Goal: Information Seeking & Learning: Learn about a topic

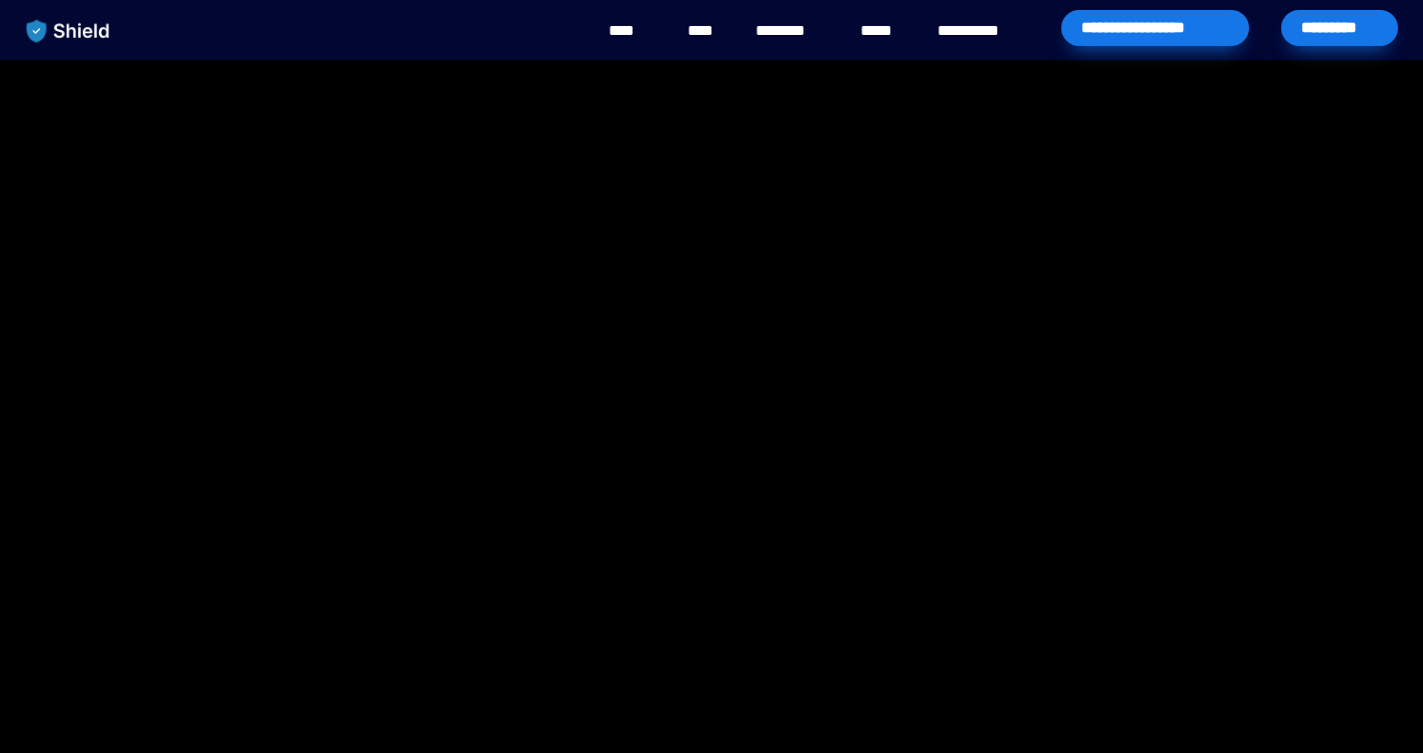
click at [892, 17] on div "****" at bounding box center [882, 31] width 54 height 62
click at [892, 20] on link "****" at bounding box center [882, 31] width 44 height 24
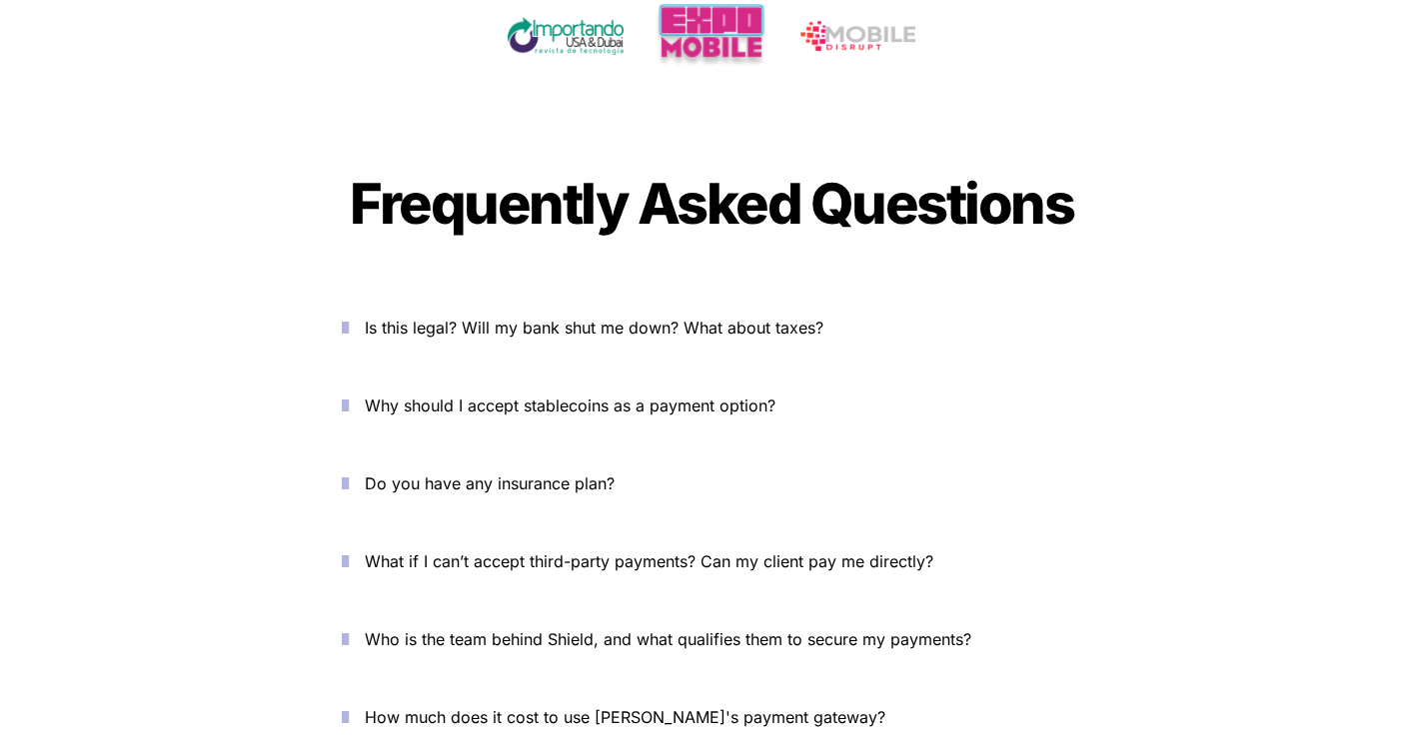
scroll to position [6571, 0]
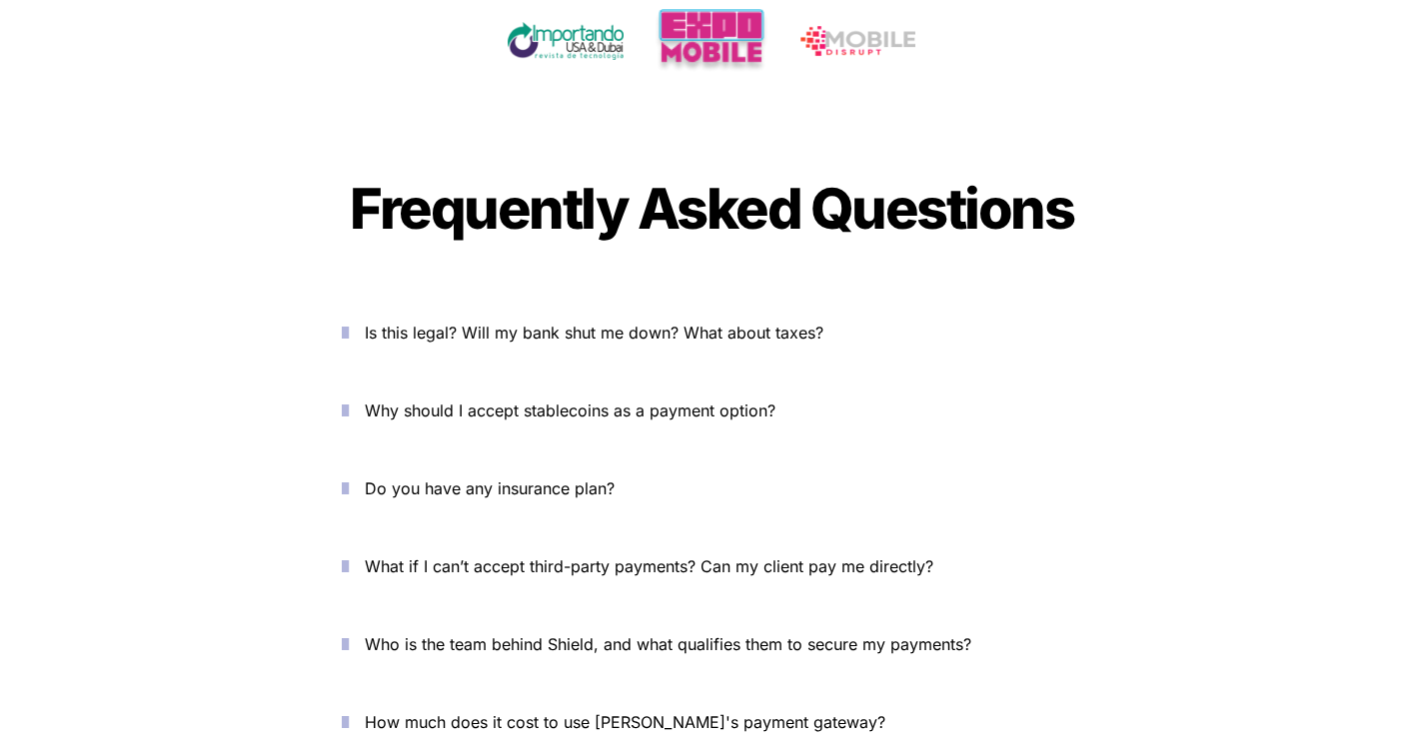
click at [527, 713] on span "How much does it cost to use [PERSON_NAME]'s payment gateway?" at bounding box center [625, 723] width 521 height 20
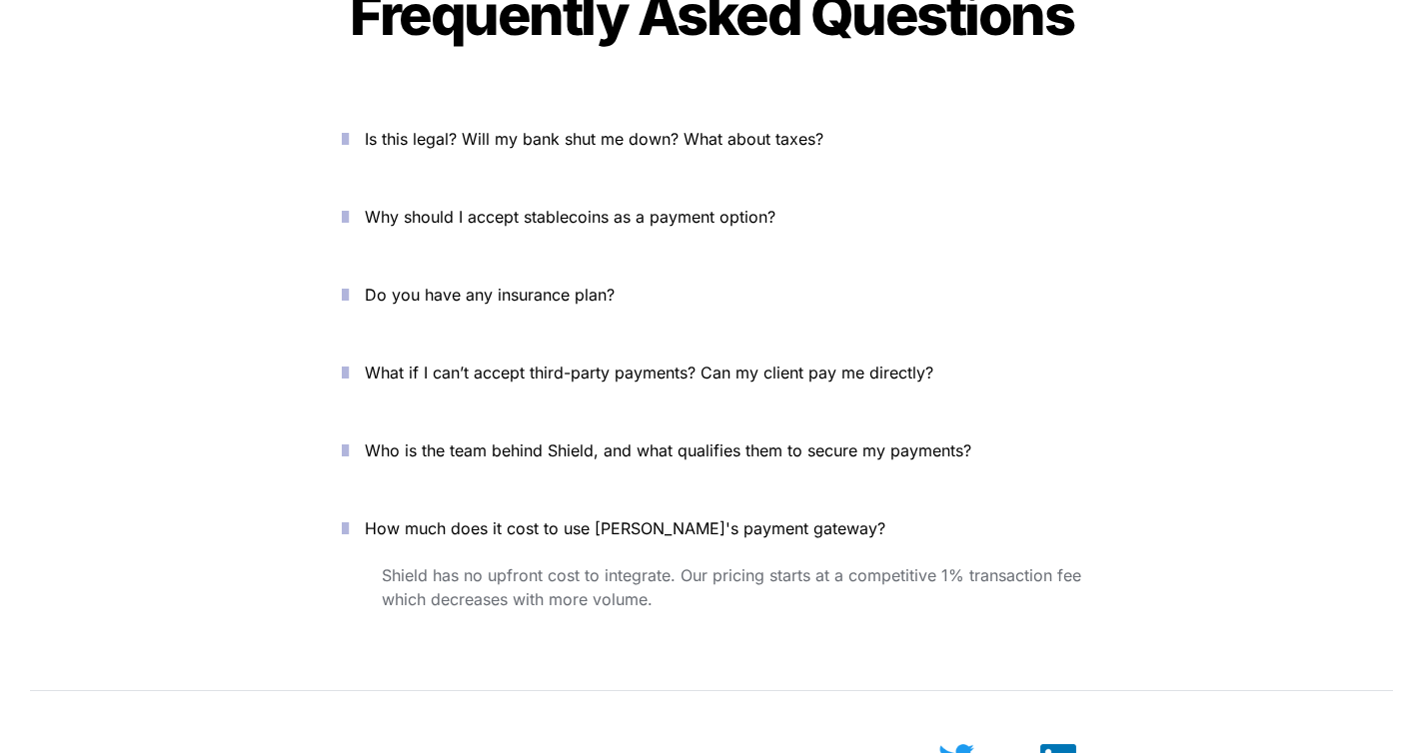
scroll to position [6774, 0]
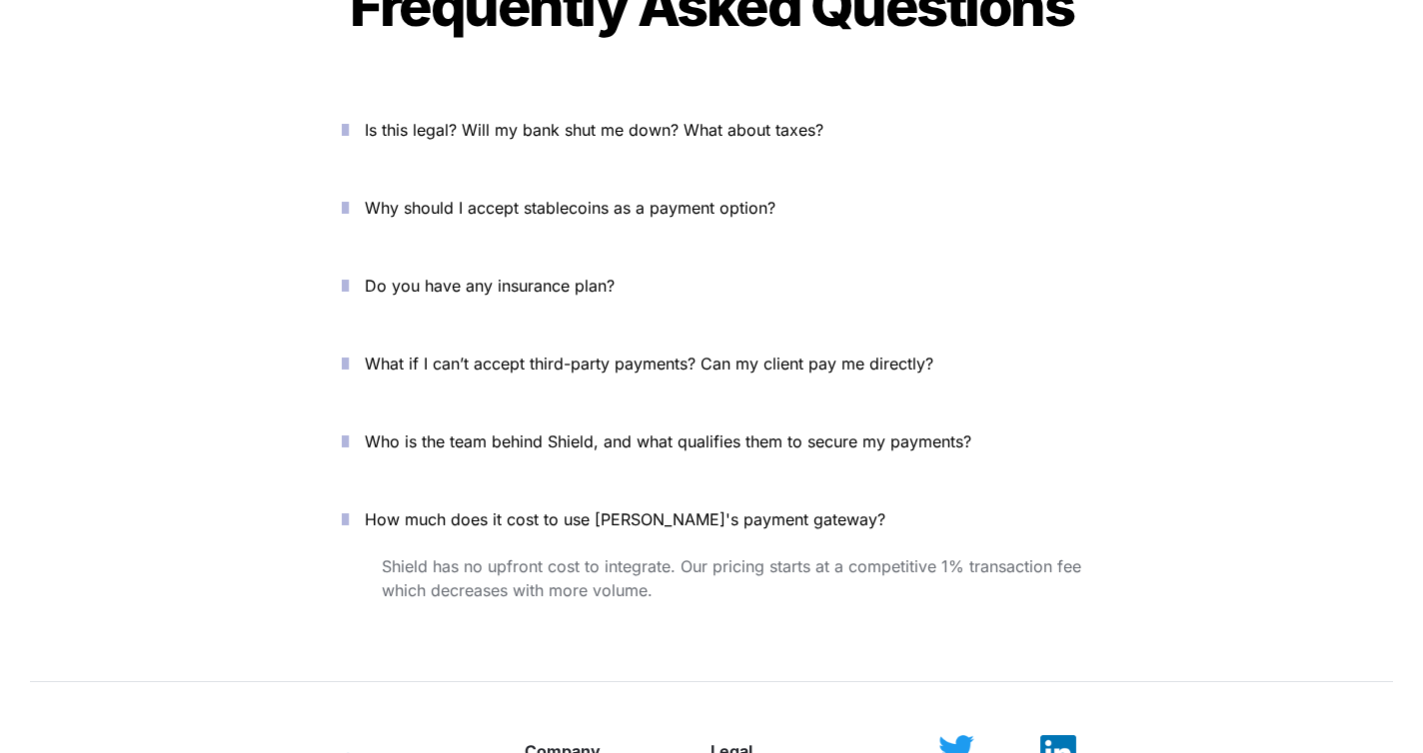
click at [414, 432] on span "Who is the team behind Shield, and what qualifies them to secure my payments?" at bounding box center [668, 442] width 607 height 20
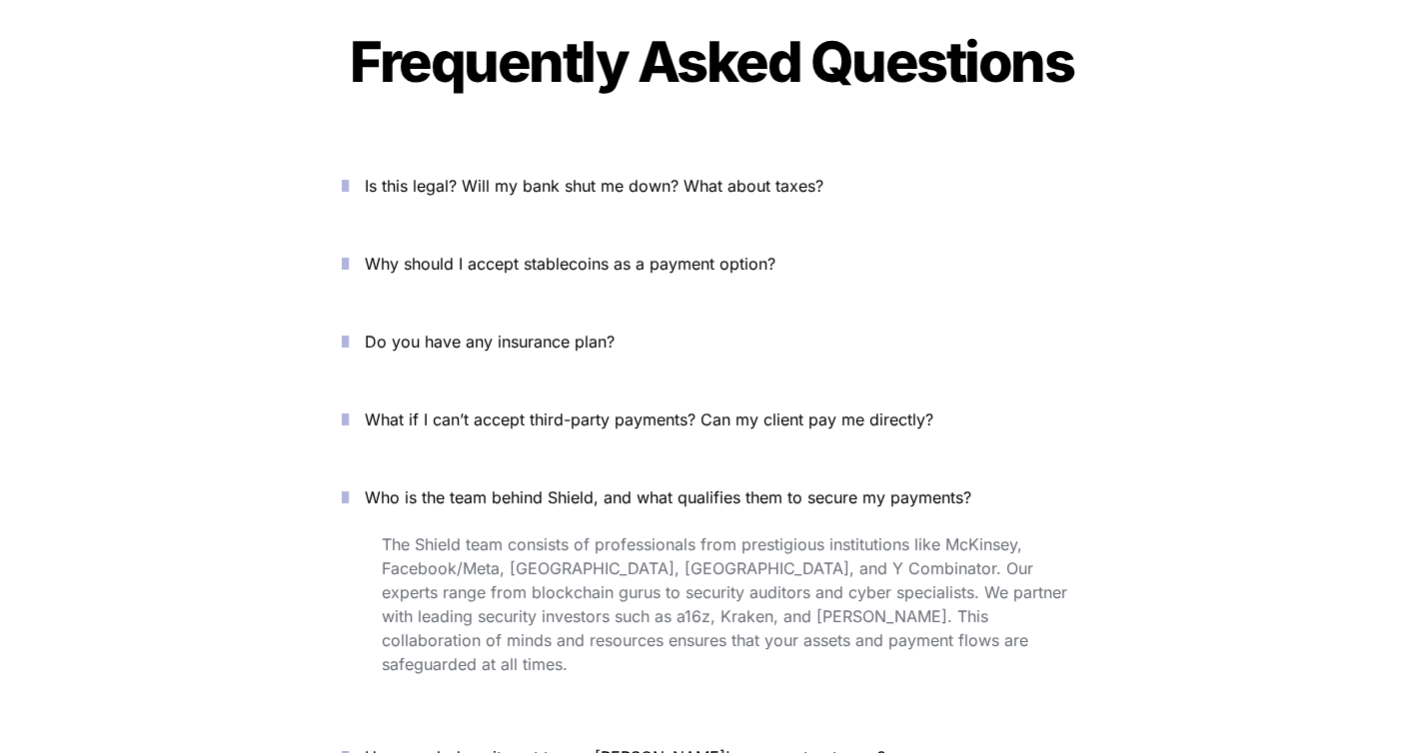
scroll to position [6715, 0]
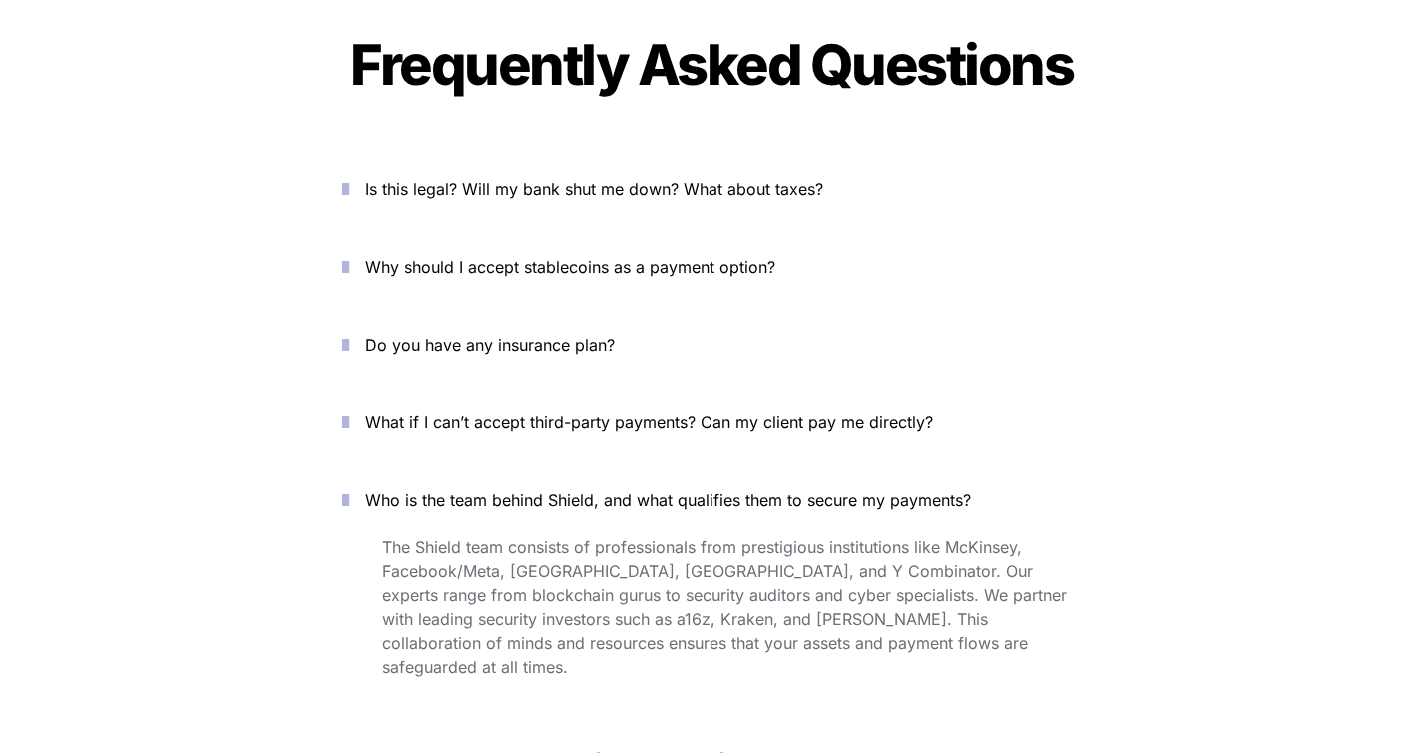
click at [535, 413] on span "What if I can’t accept third-party payments? Can my client pay me directly?" at bounding box center [649, 423] width 569 height 20
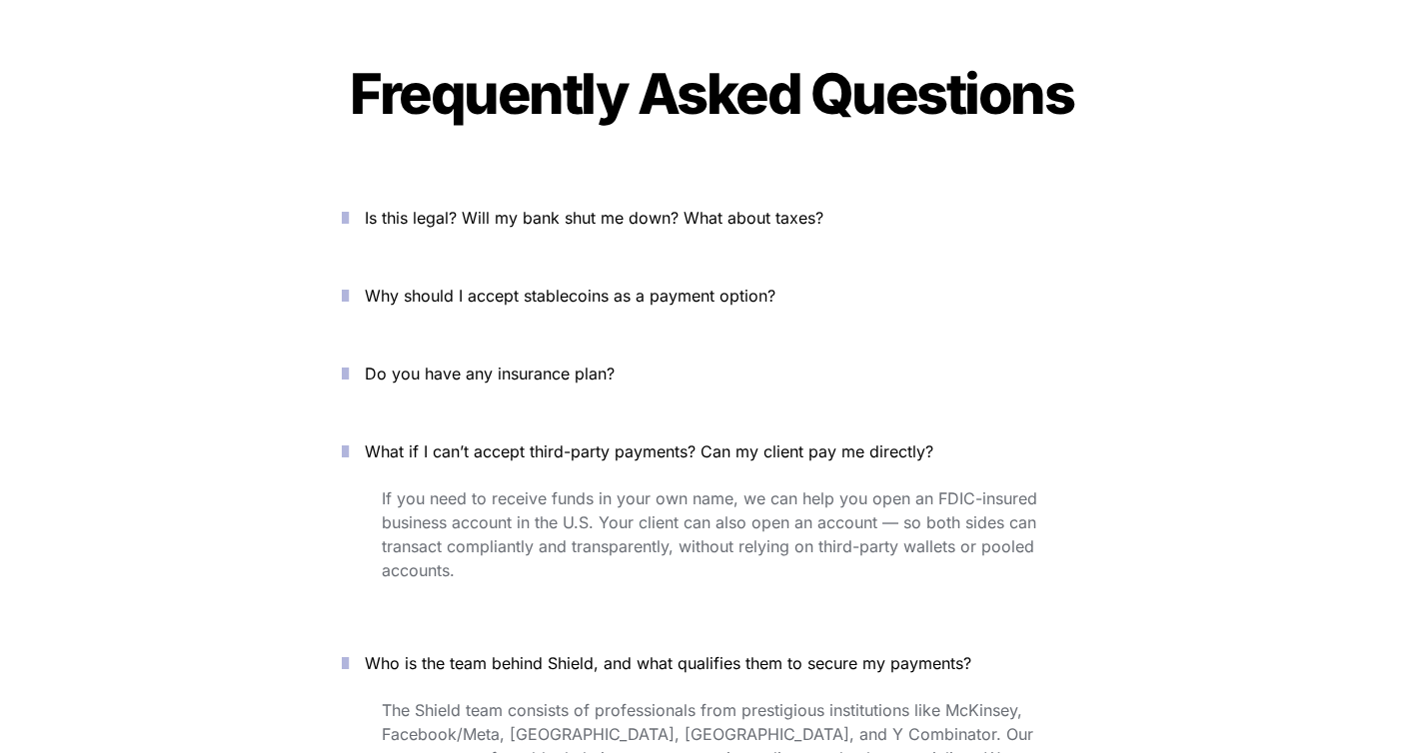
scroll to position [6668, 0]
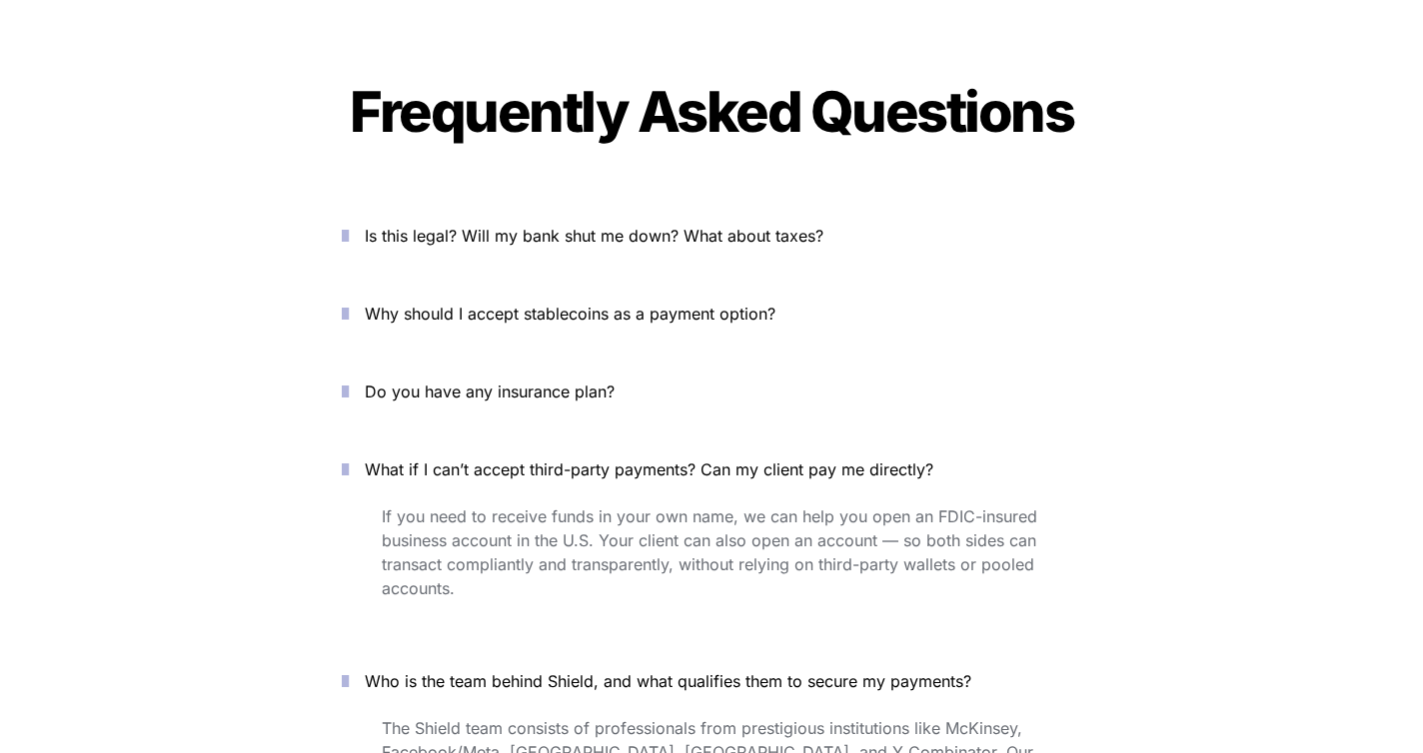
click at [560, 382] on span "Do you have any insurance plan?" at bounding box center [490, 392] width 250 height 20
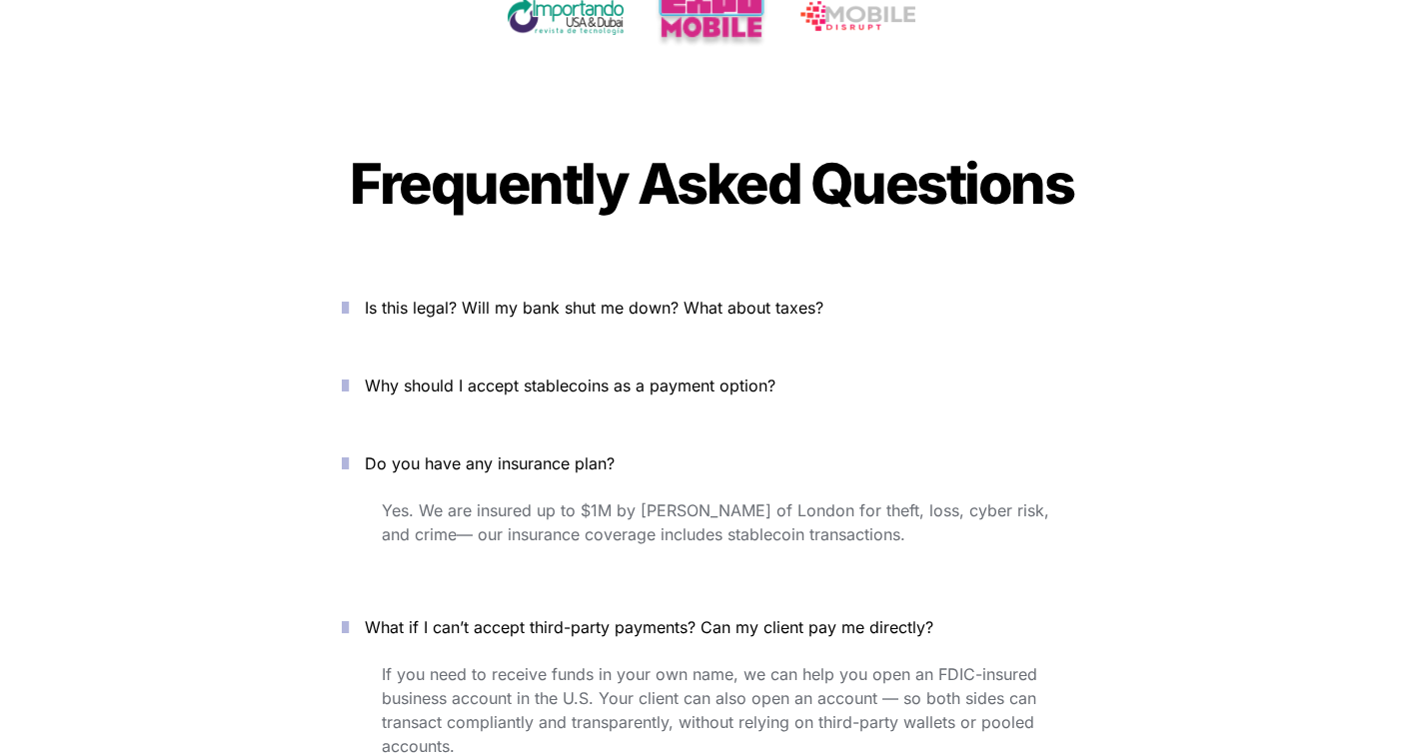
scroll to position [6595, 0]
click at [532, 377] on span "Why should I accept stablecoins as a payment option?" at bounding box center [570, 387] width 411 height 20
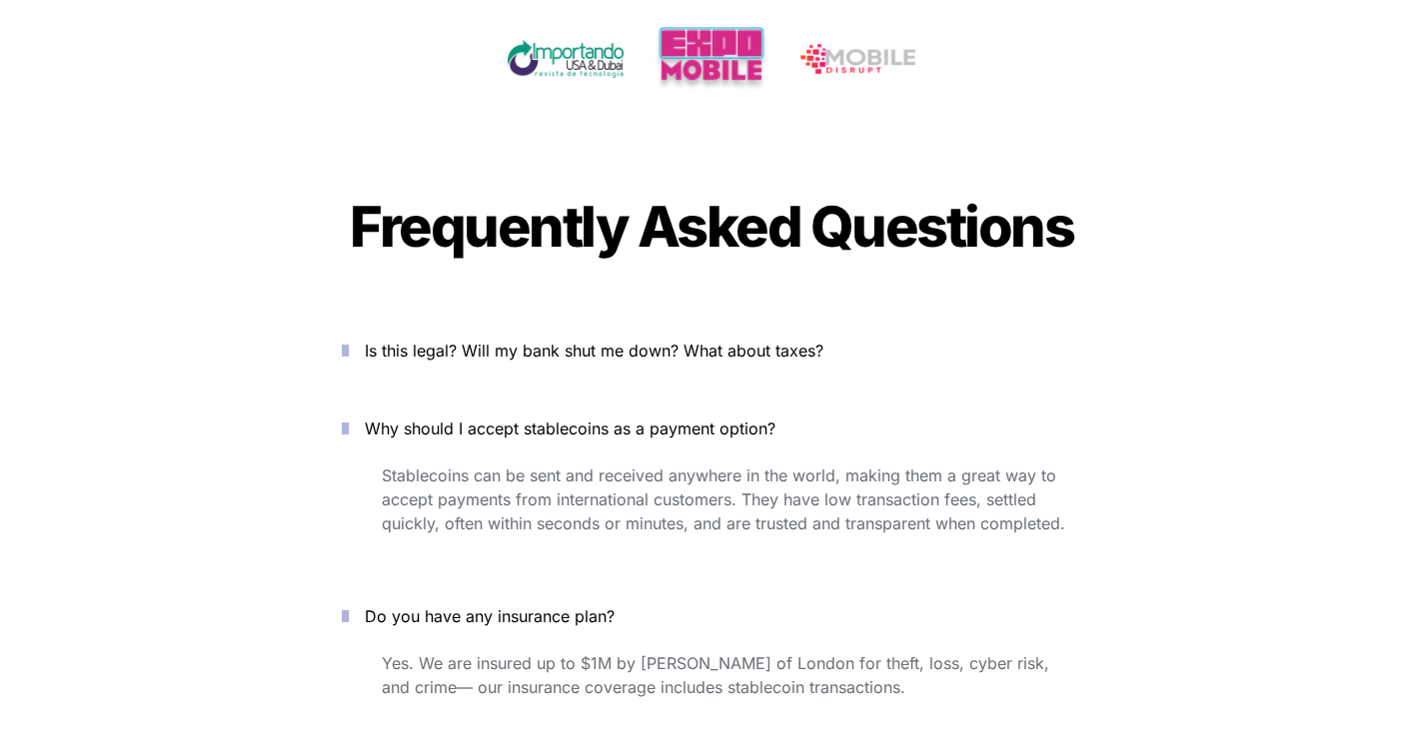
scroll to position [6552, 0]
click at [616, 342] on span "Is this legal? Will my bank shut me down? What about taxes?" at bounding box center [594, 352] width 459 height 20
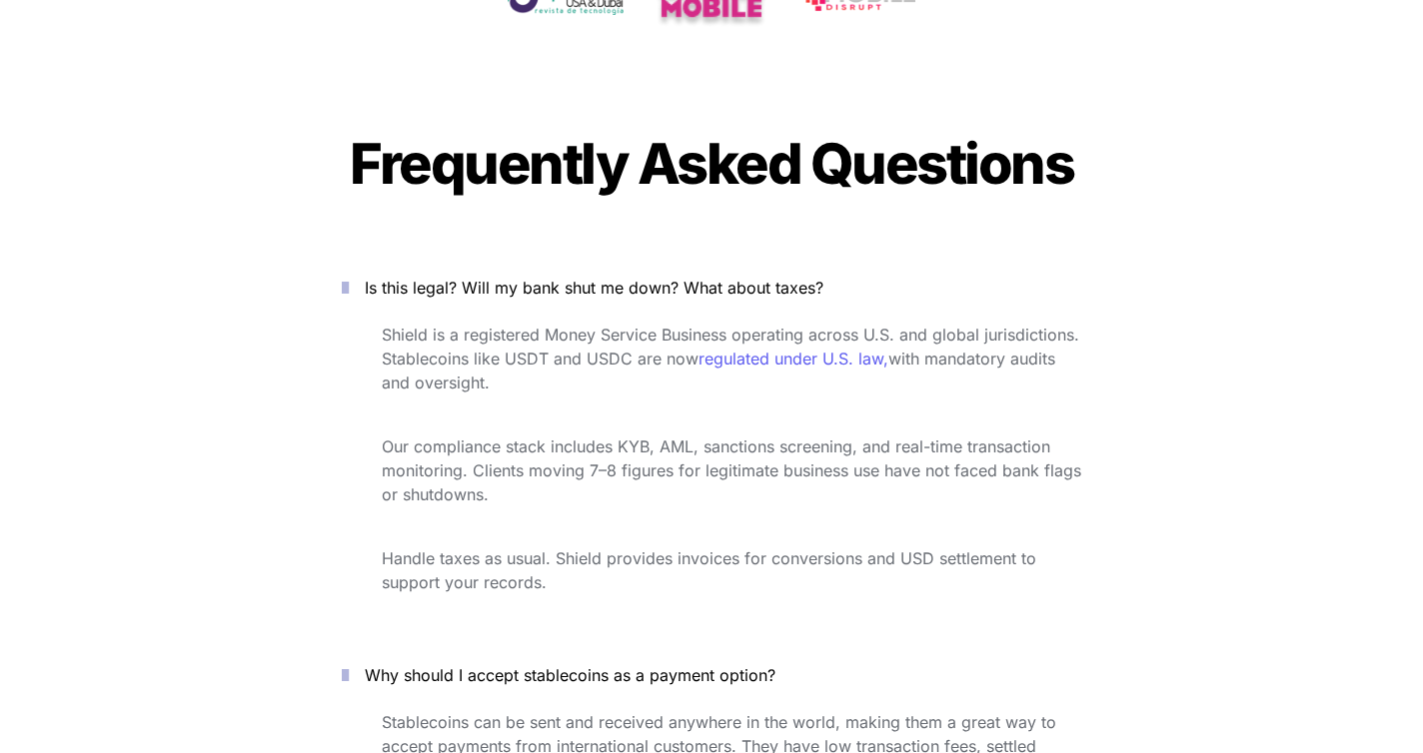
scroll to position [6637, 0]
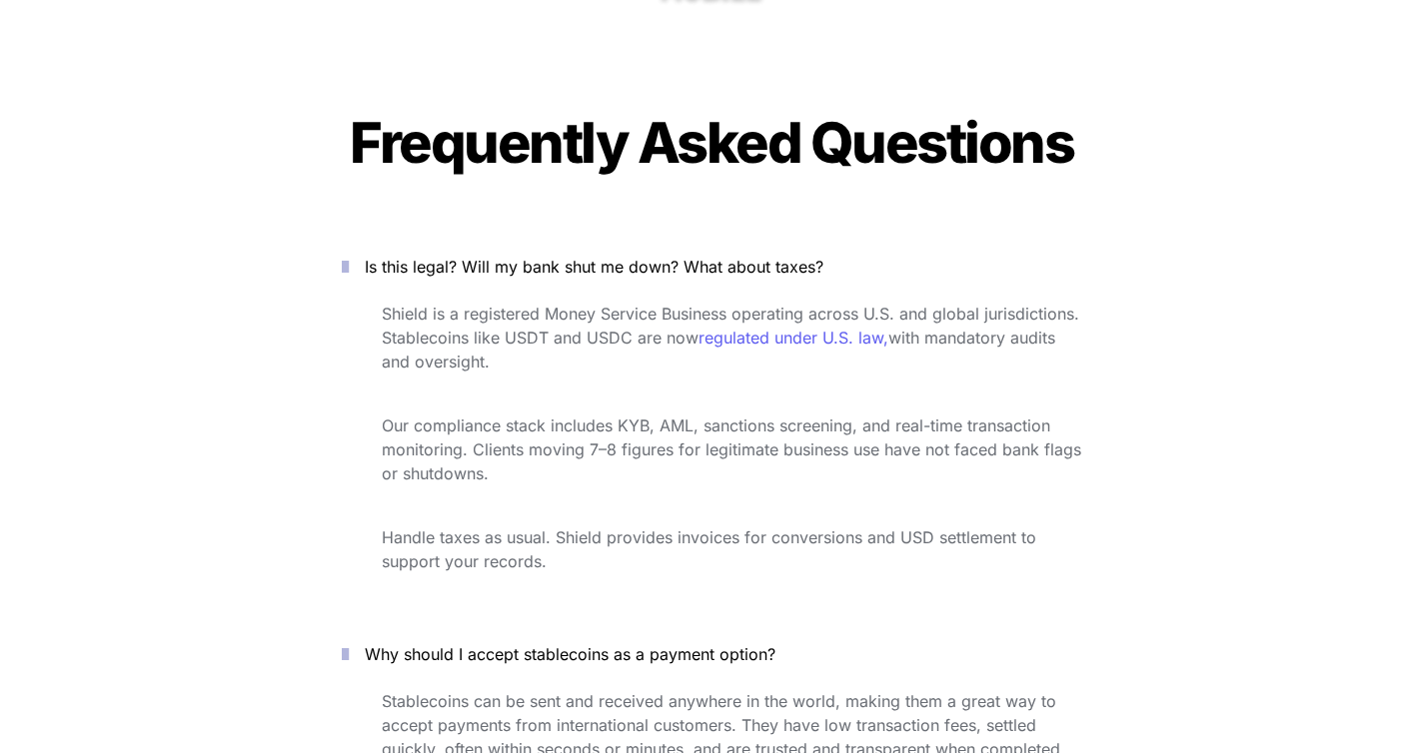
click at [347, 255] on icon "button" at bounding box center [345, 267] width 7 height 24
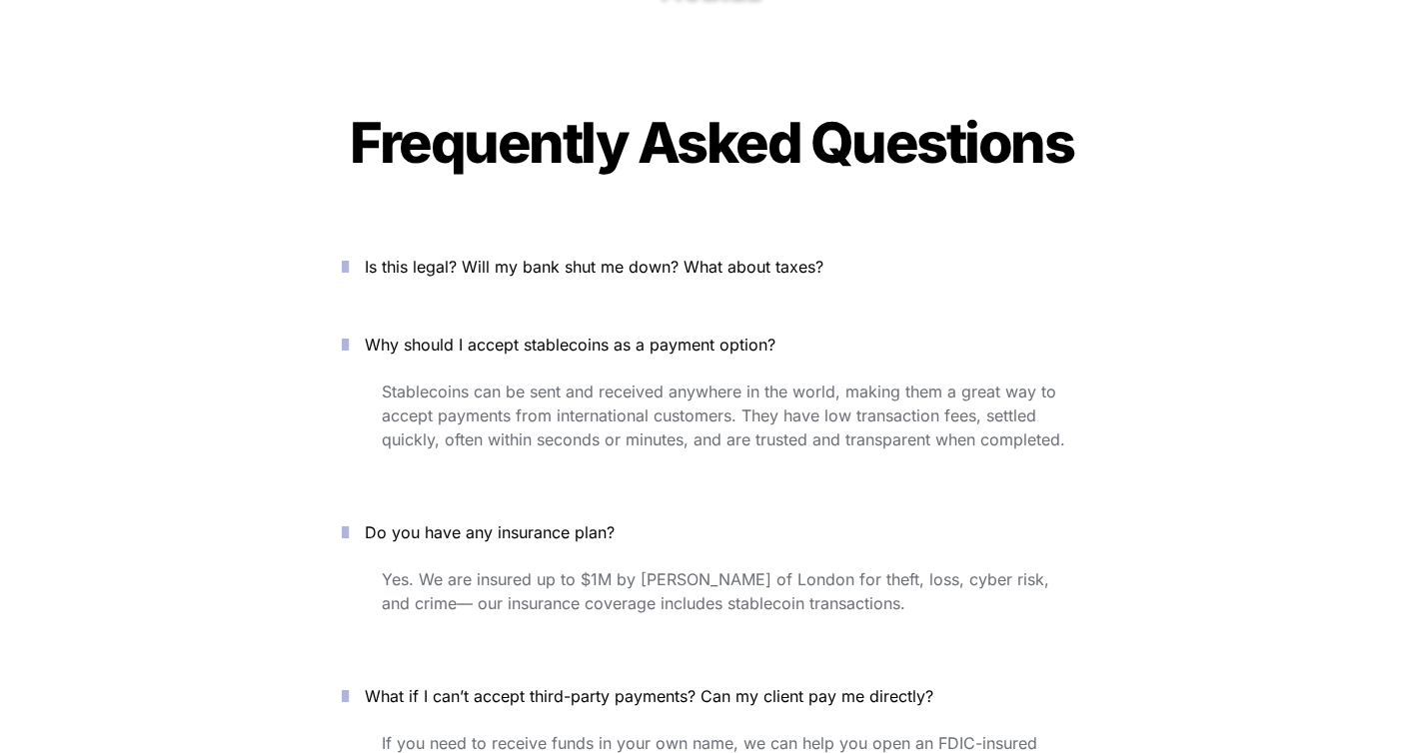
click at [349, 333] on icon "button" at bounding box center [345, 345] width 7 height 24
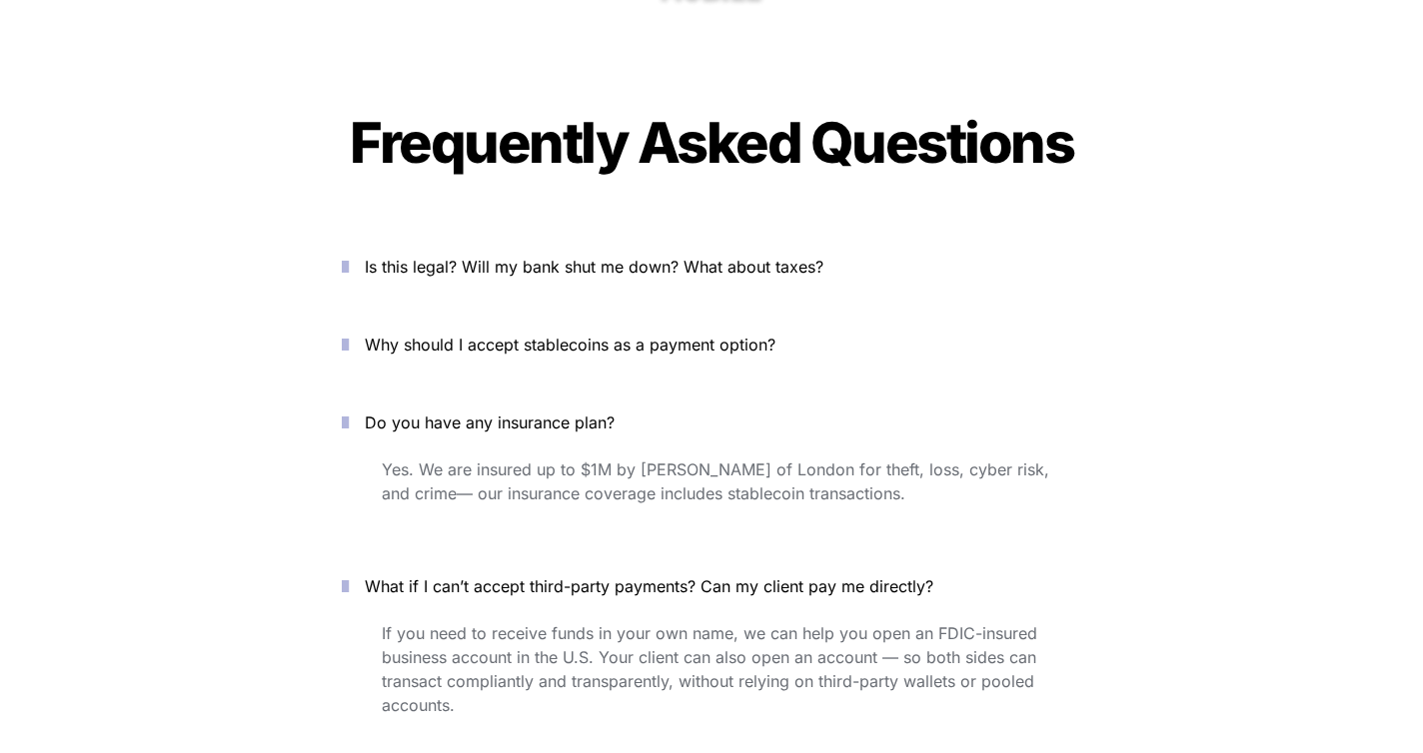
click at [349, 411] on icon "button" at bounding box center [345, 423] width 7 height 24
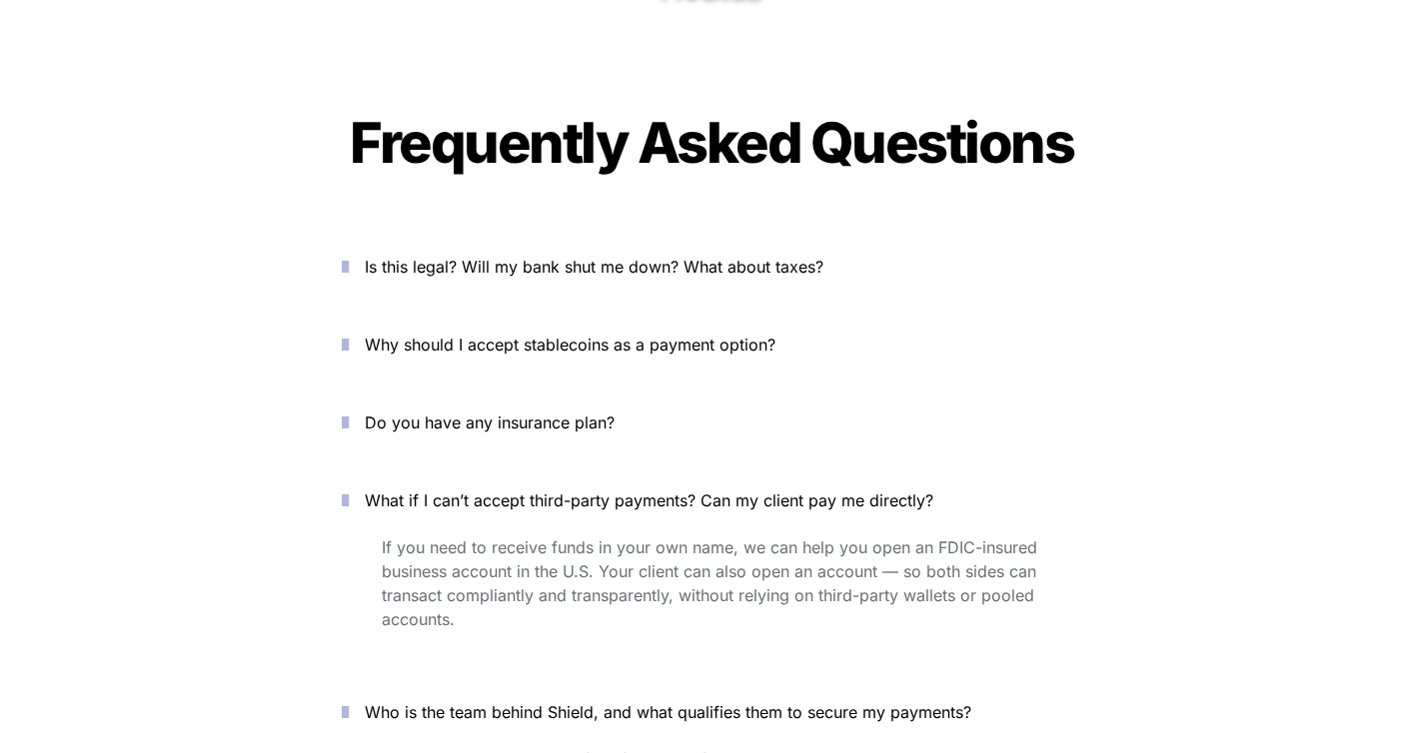
click at [349, 489] on icon "button" at bounding box center [345, 501] width 7 height 24
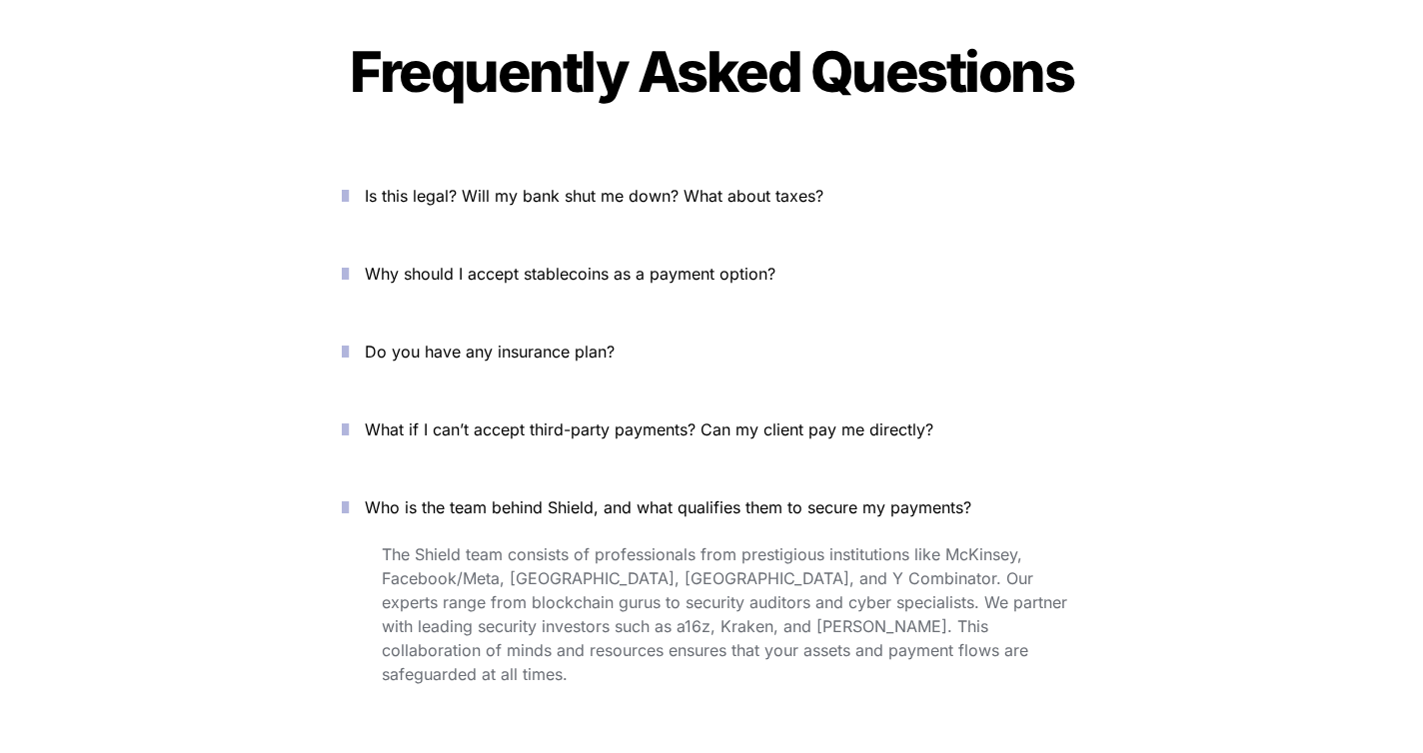
scroll to position [6716, 0]
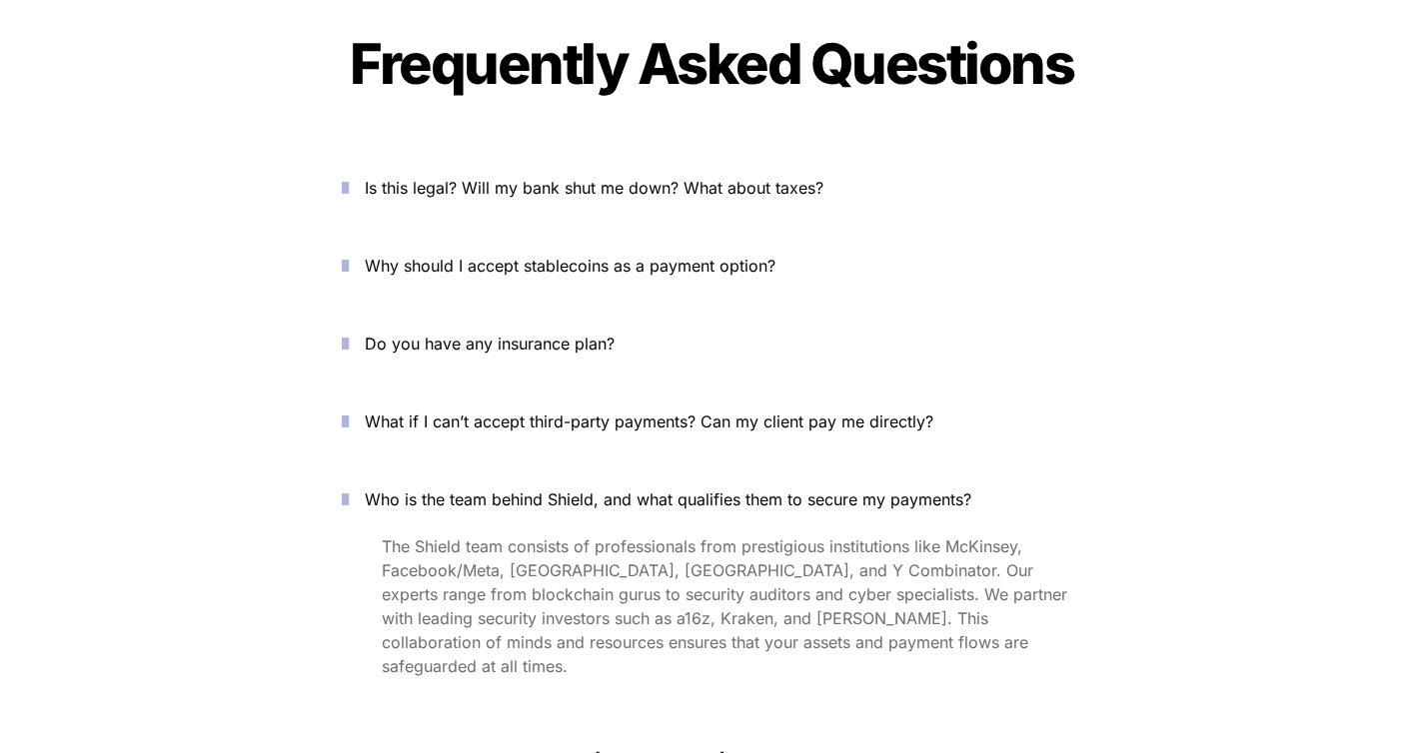
click at [369, 469] on button "Who is the team behind Shield, and what qualifies them to secure my payments?" at bounding box center [711, 500] width 799 height 62
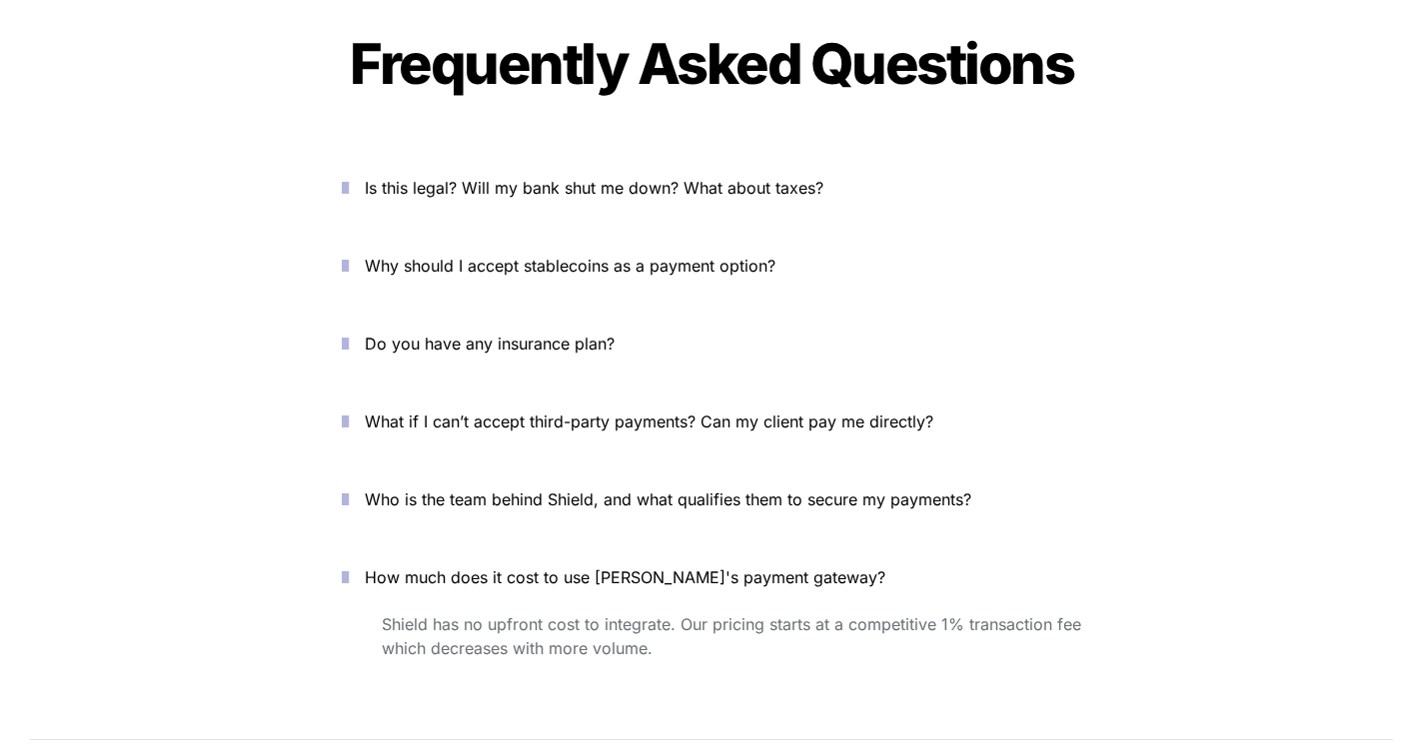
click at [348, 566] on icon "button" at bounding box center [345, 578] width 7 height 24
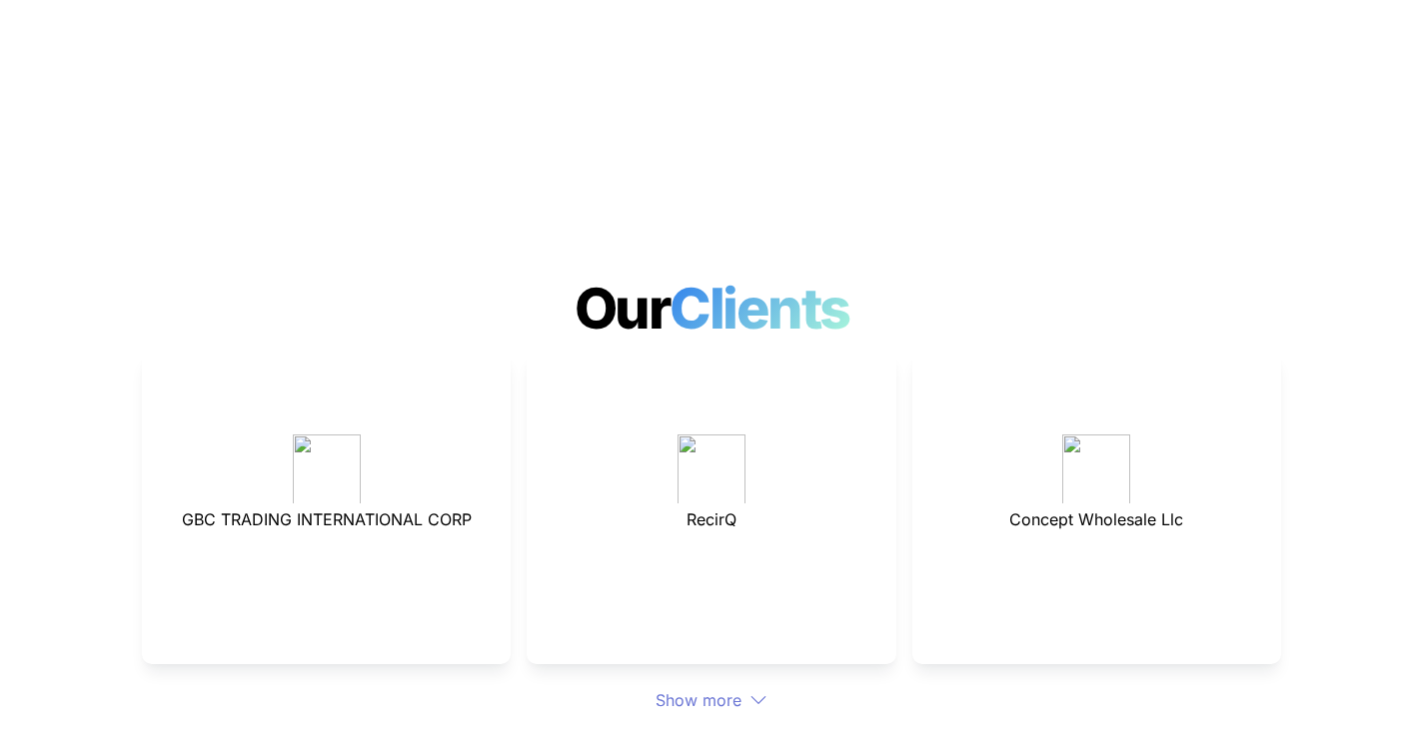
scroll to position [5348, 0]
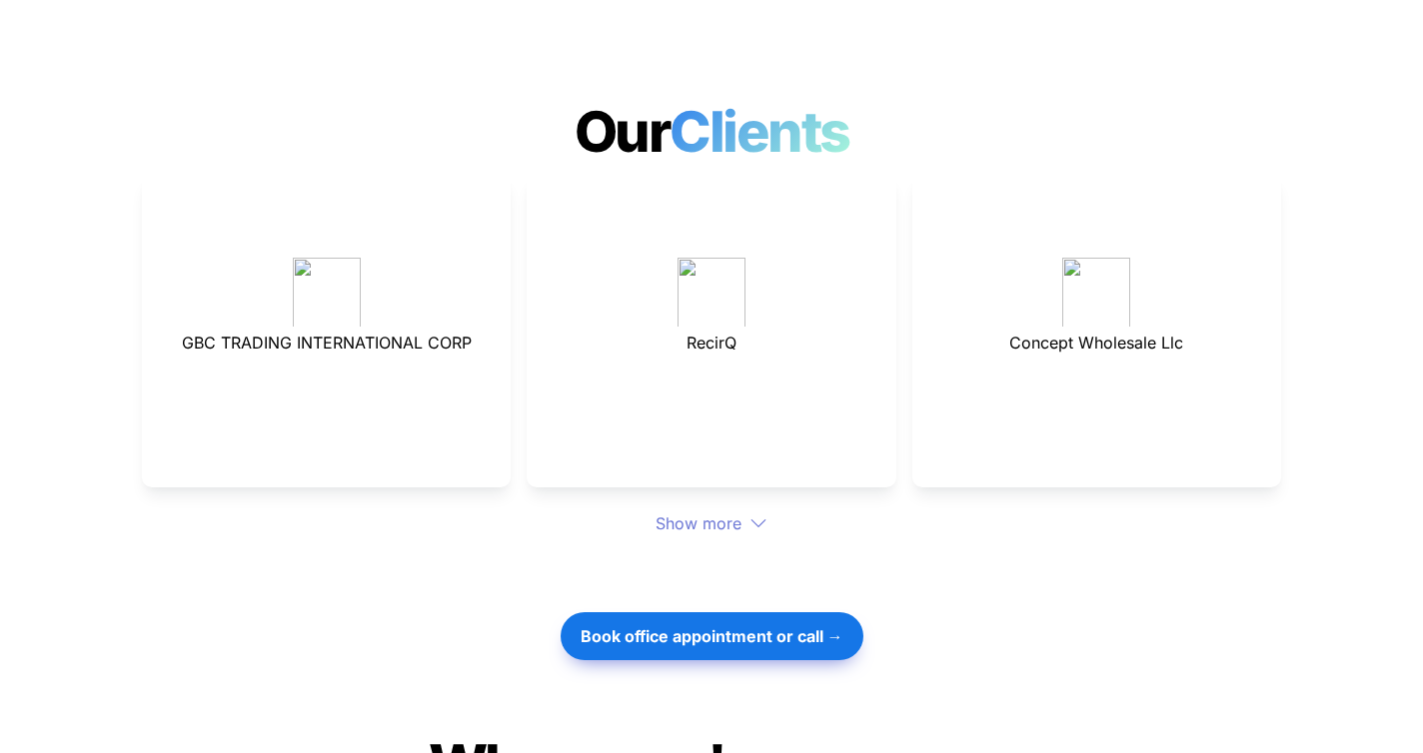
click at [738, 512] on div "Show more" at bounding box center [711, 524] width 1139 height 24
click at [736, 512] on div "Show more" at bounding box center [711, 524] width 1139 height 24
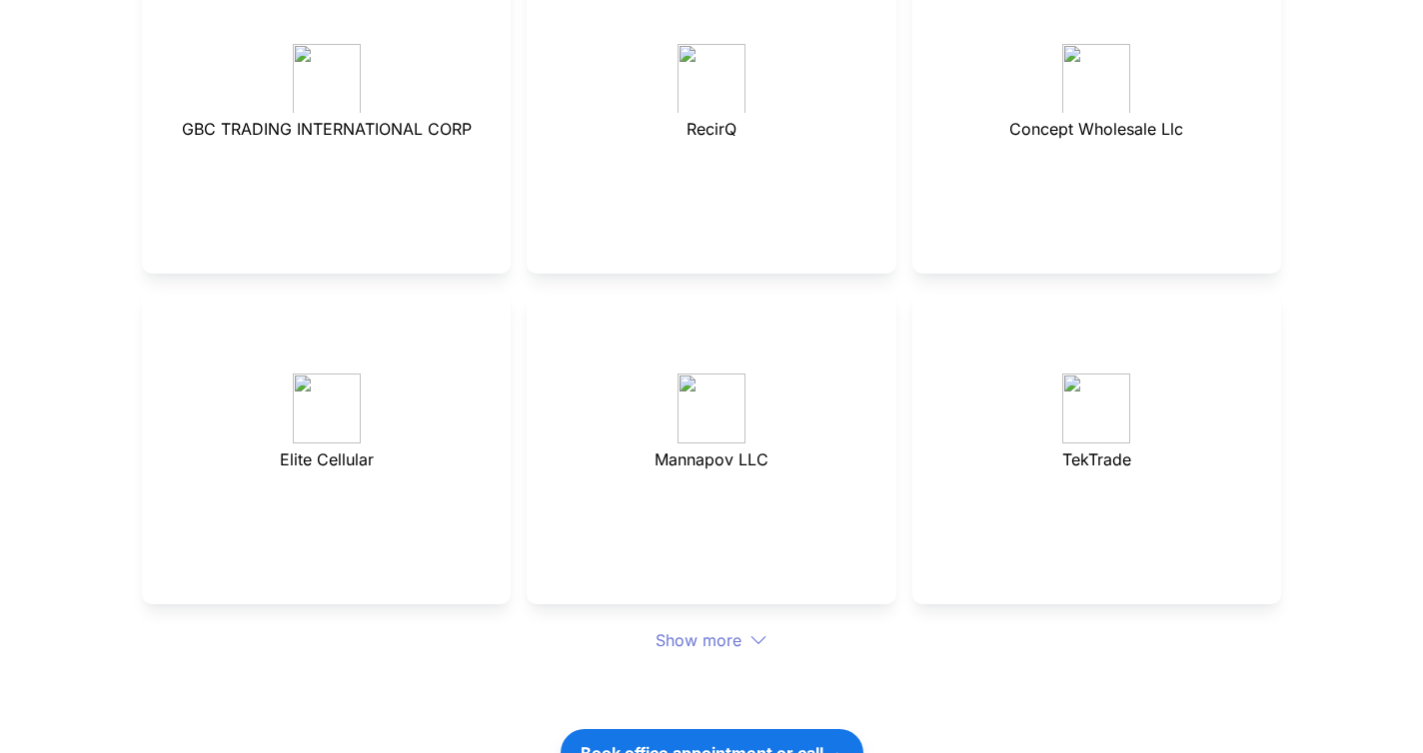
scroll to position [5549, 0]
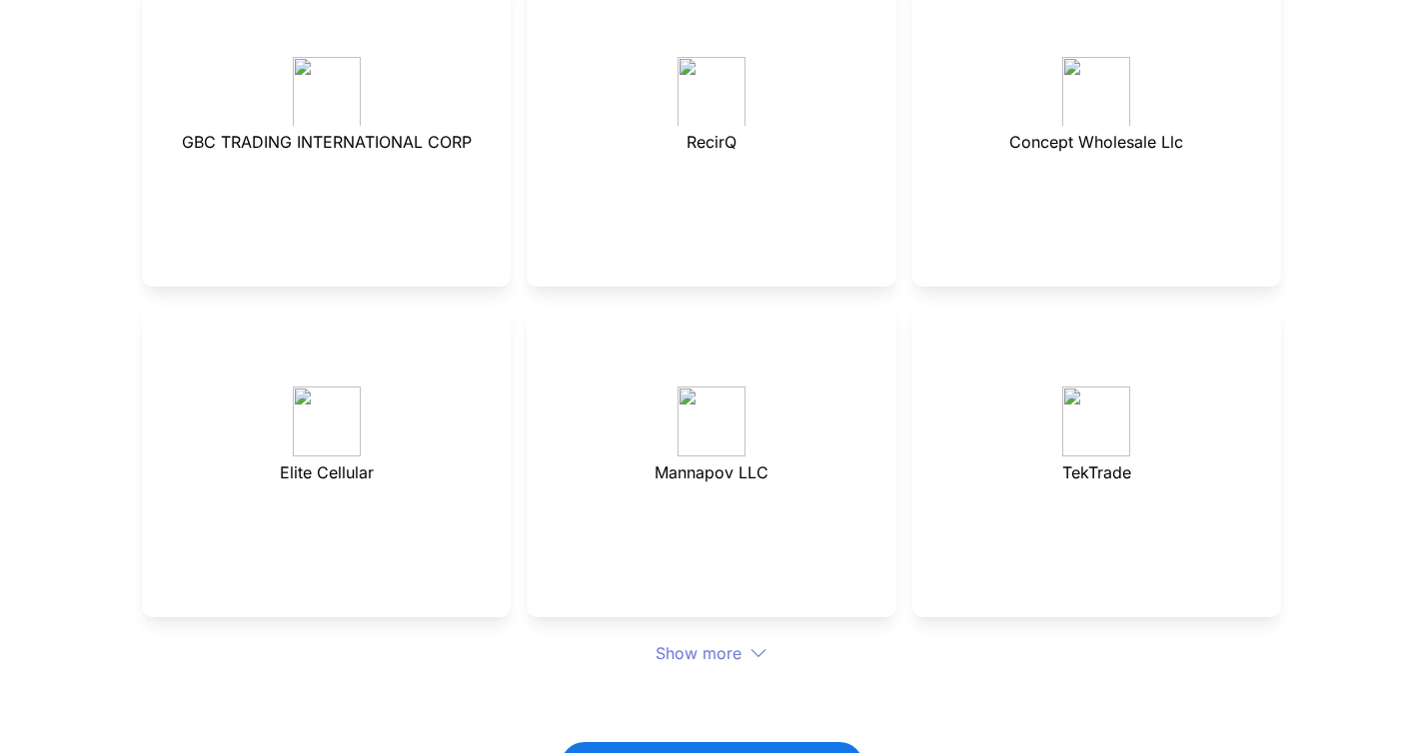
click at [719, 642] on div "Show more" at bounding box center [711, 654] width 1139 height 24
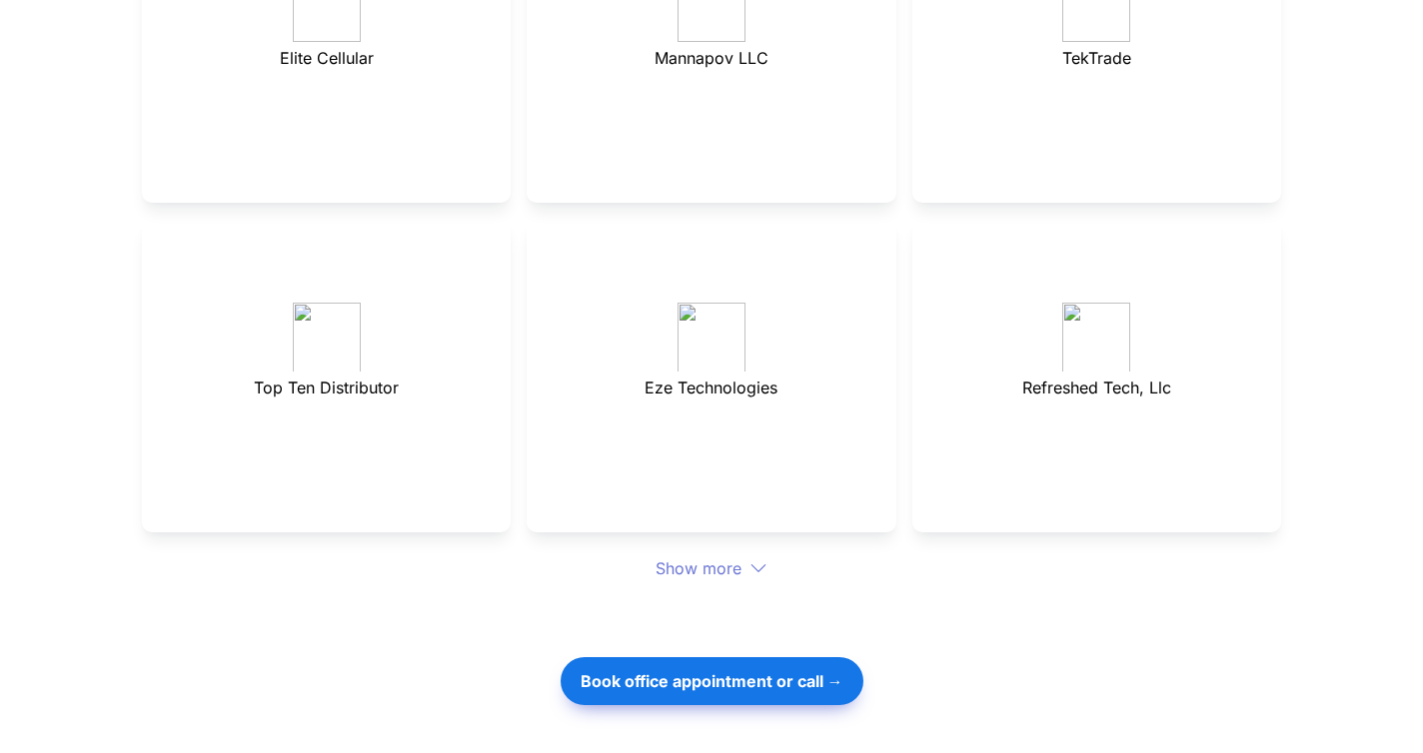
scroll to position [5970, 0]
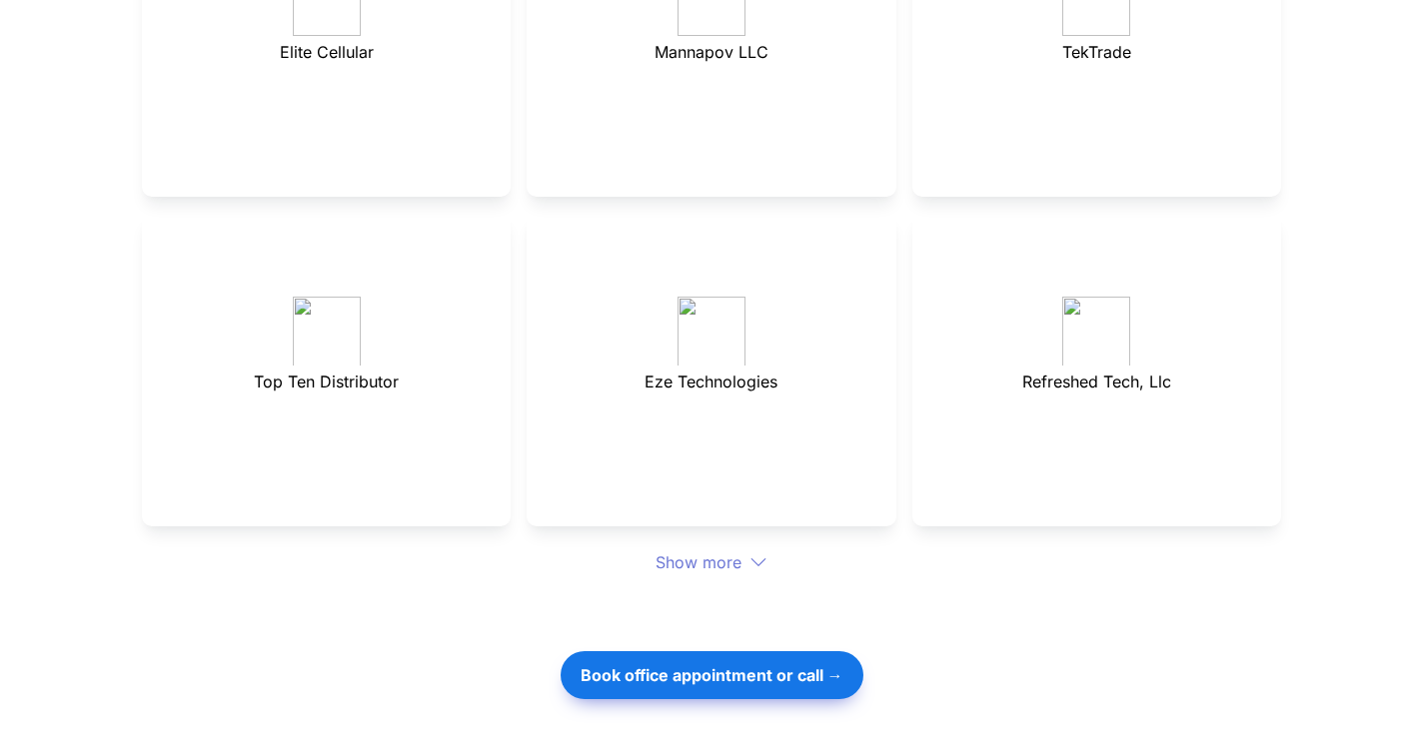
click at [729, 551] on div "Show more" at bounding box center [711, 563] width 1139 height 24
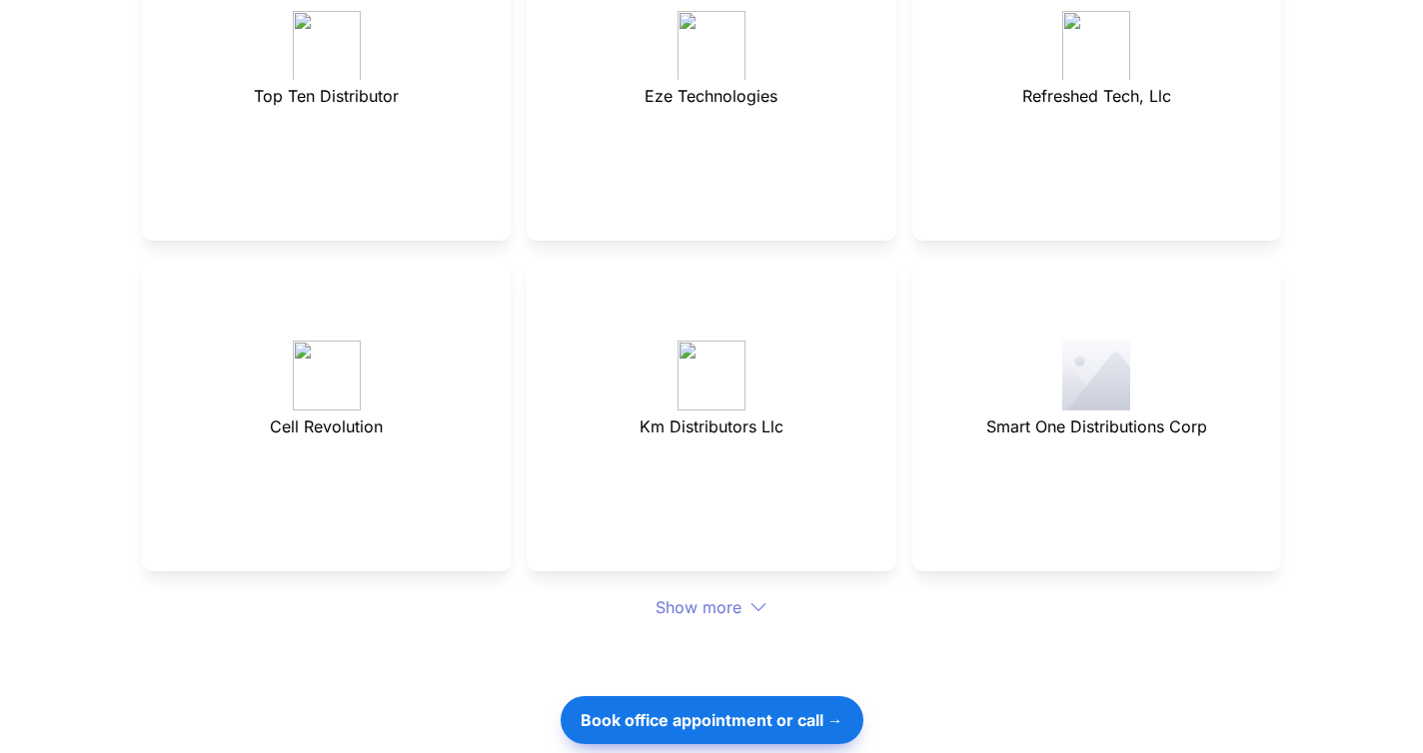
scroll to position [6266, 0]
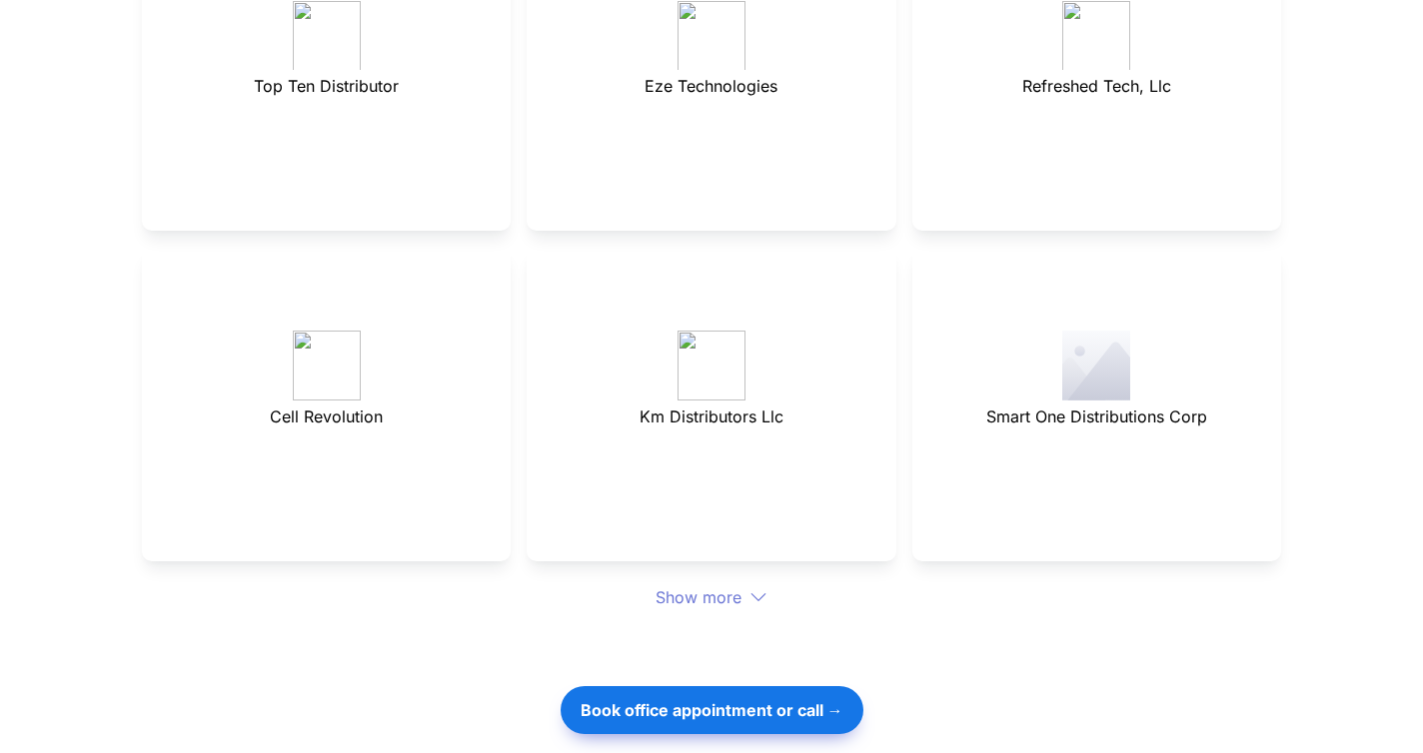
click at [716, 586] on div "Show more" at bounding box center [711, 598] width 1139 height 24
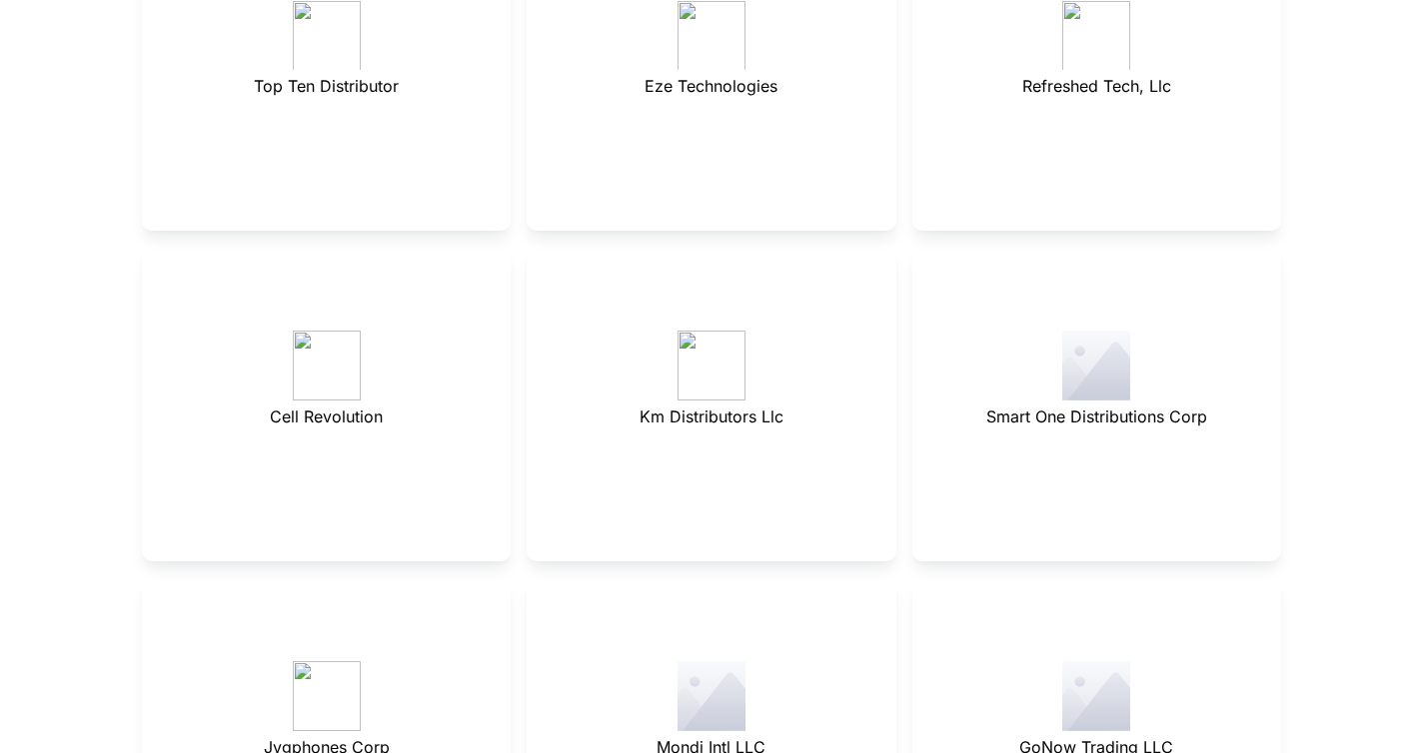
scroll to position [6504, 0]
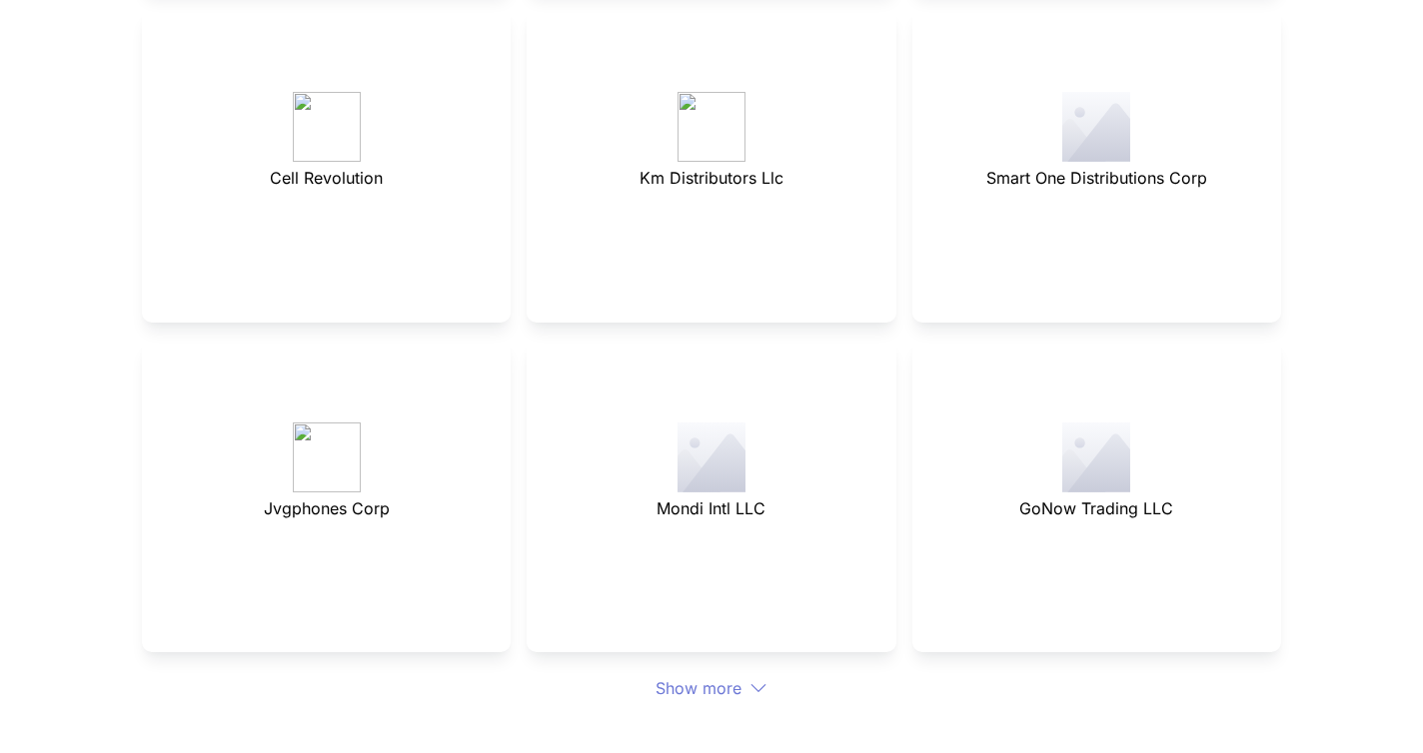
click at [744, 677] on div "Show more" at bounding box center [711, 689] width 1139 height 24
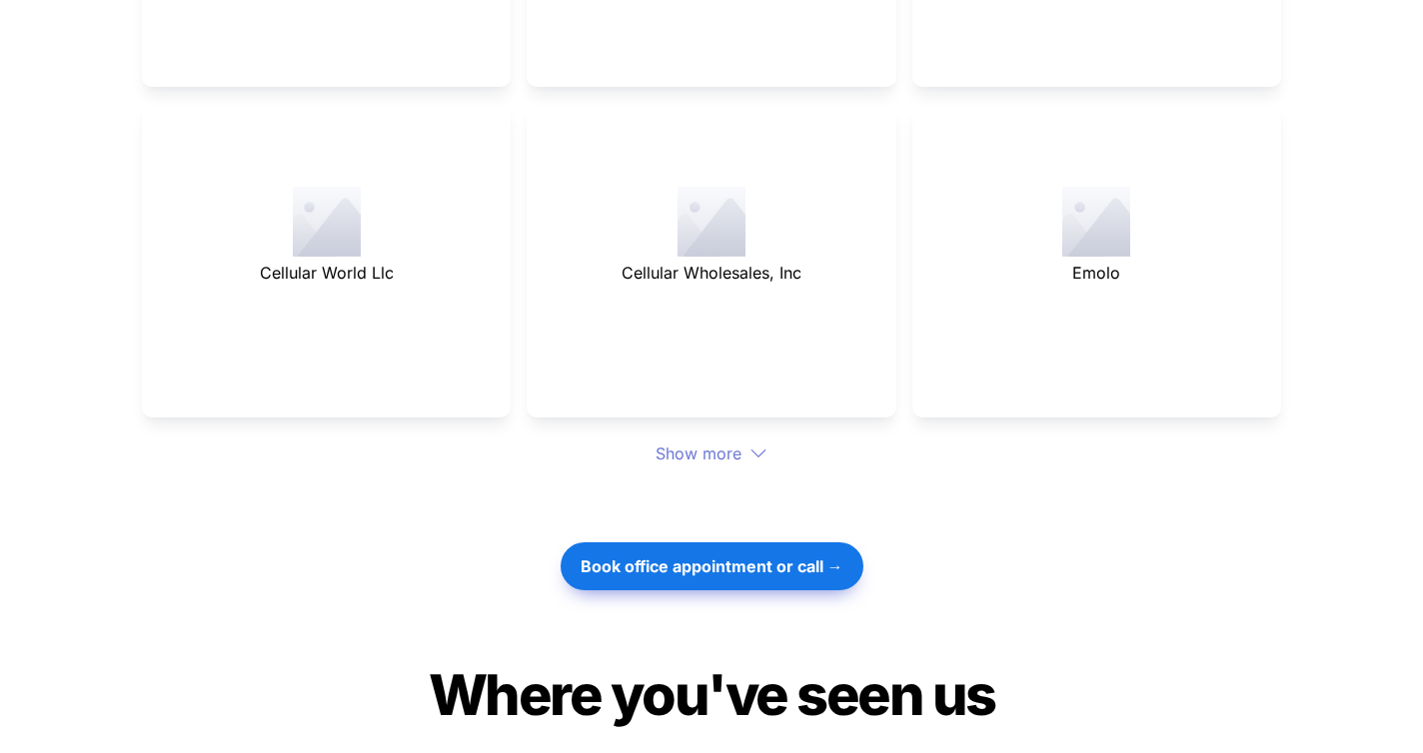
scroll to position [7066, 0]
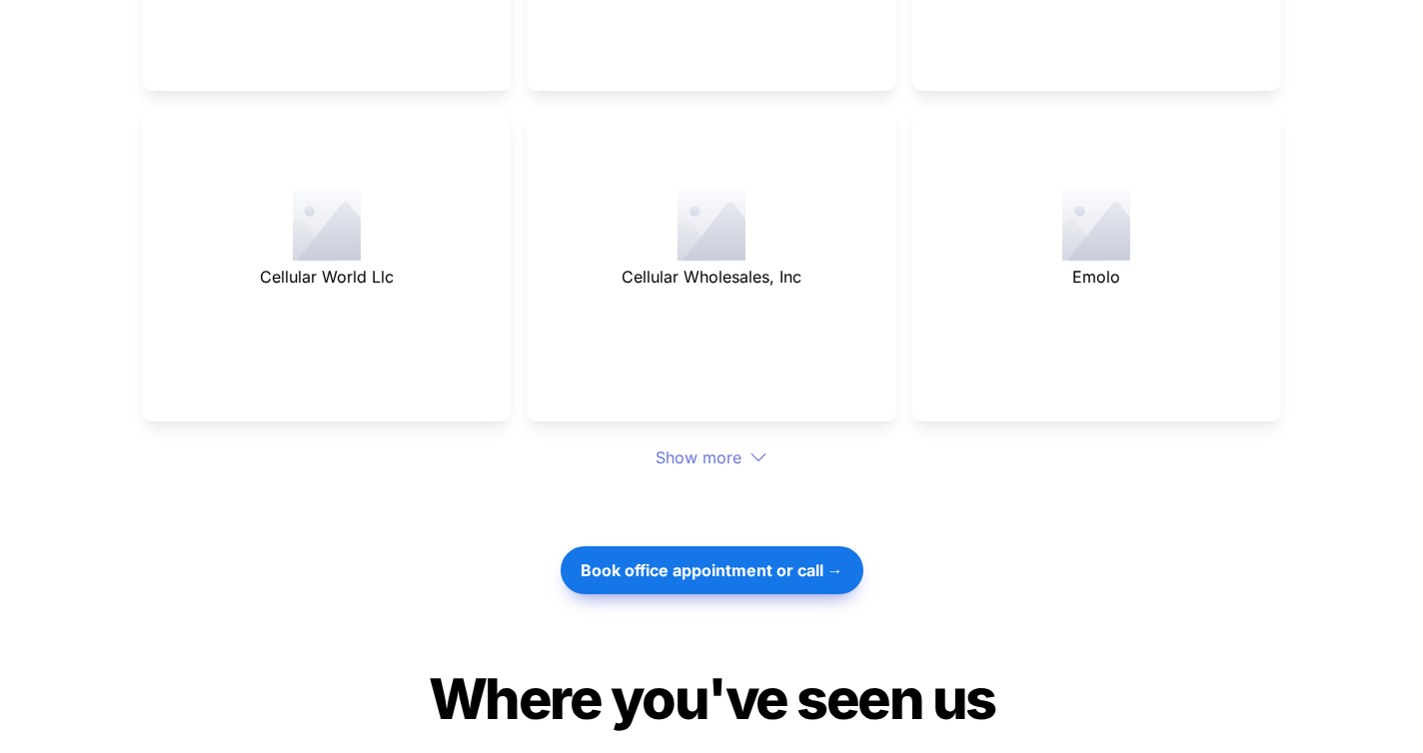
click at [702, 446] on div "Show more" at bounding box center [711, 458] width 1139 height 24
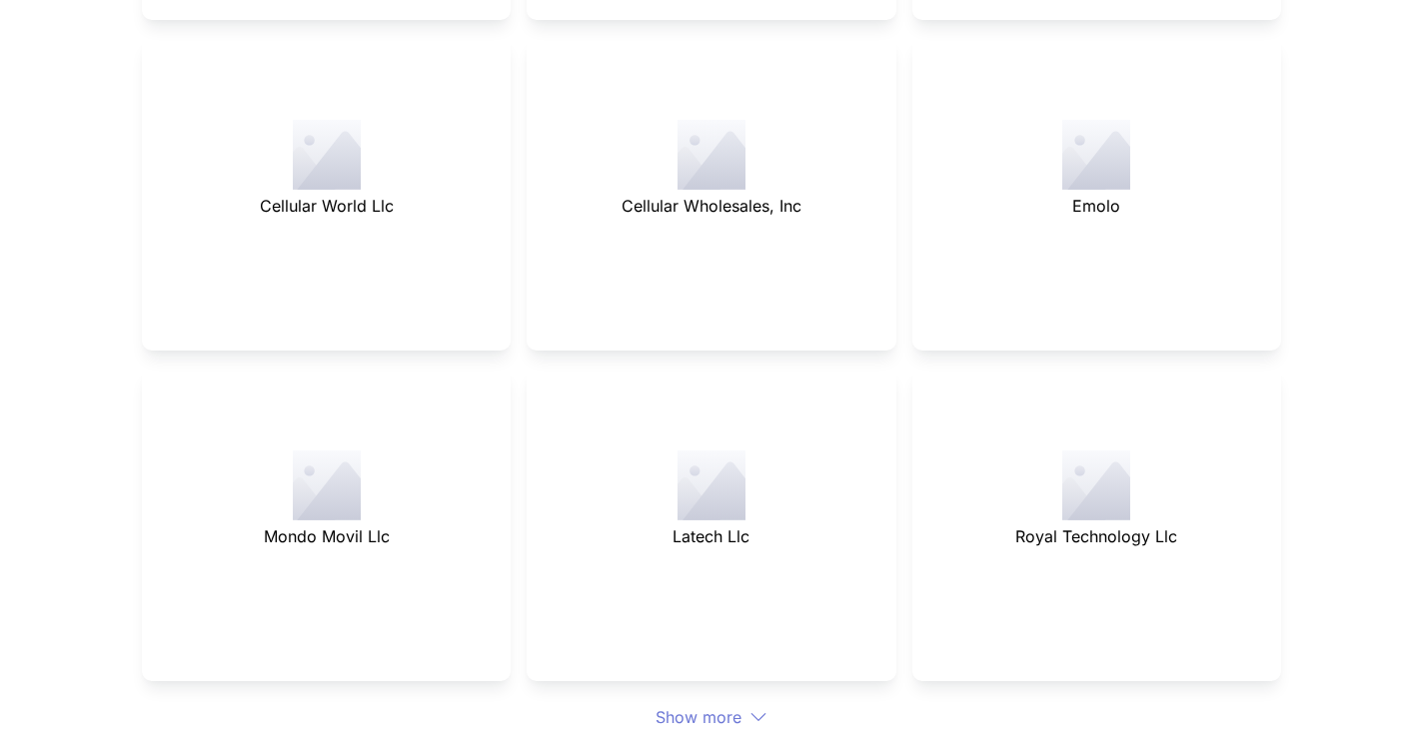
scroll to position [7217, 0]
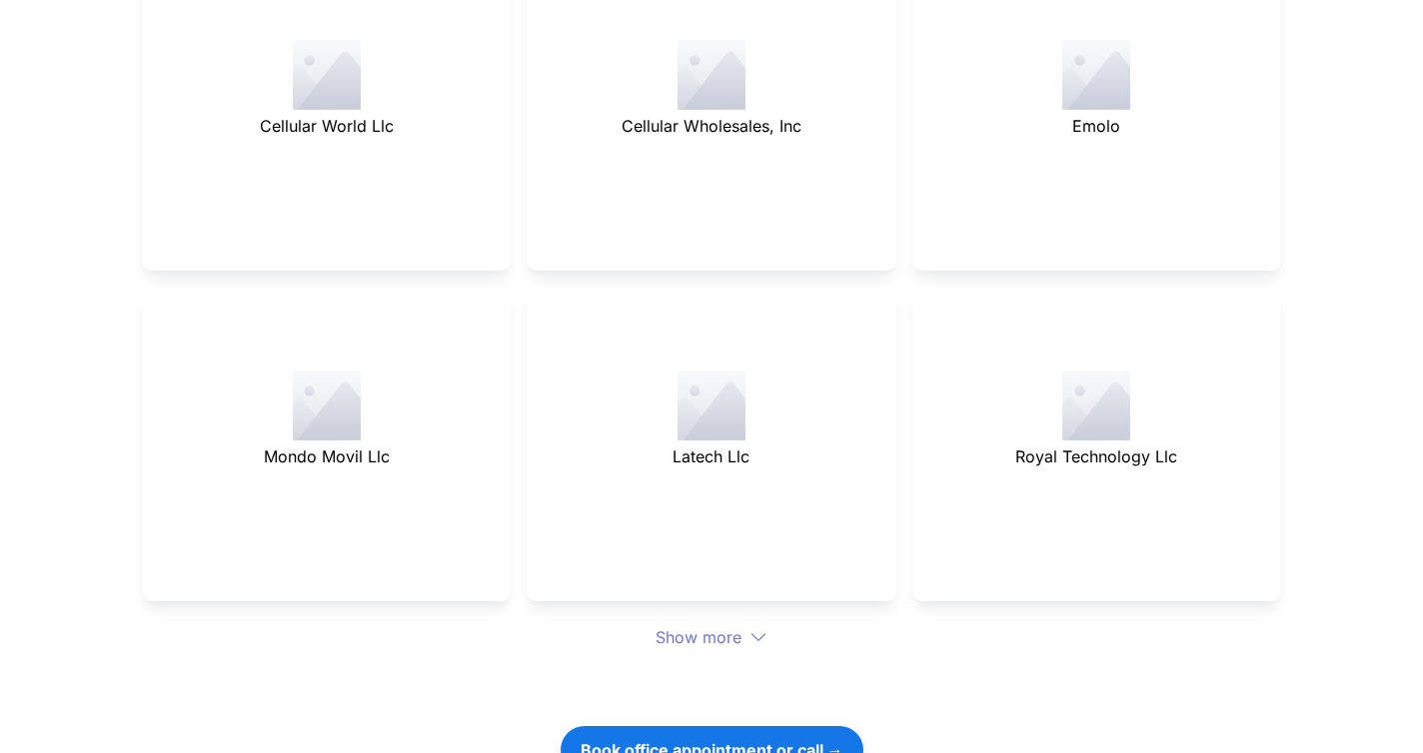
click at [732, 650] on div at bounding box center [712, 683] width 700 height 67
click at [732, 626] on div "Show more" at bounding box center [711, 638] width 1139 height 24
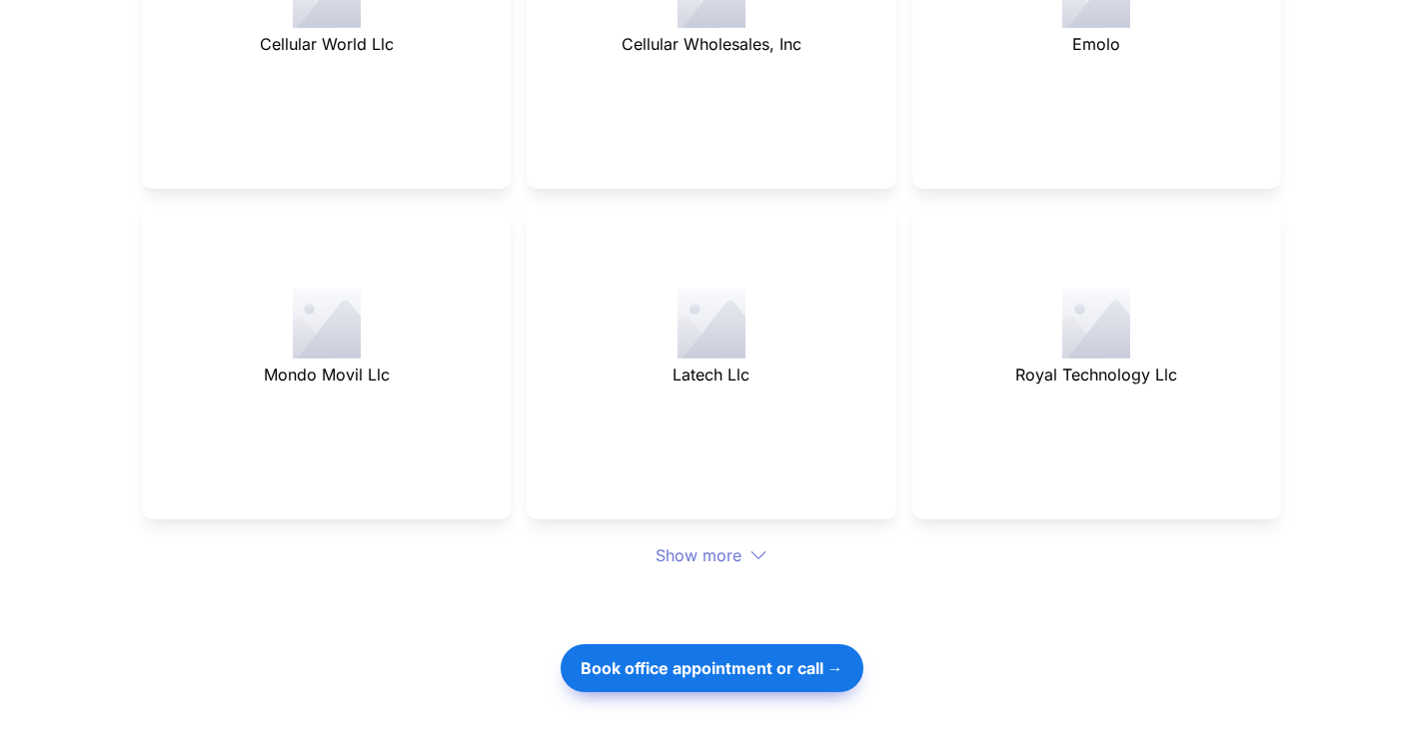
scroll to position [7334, 0]
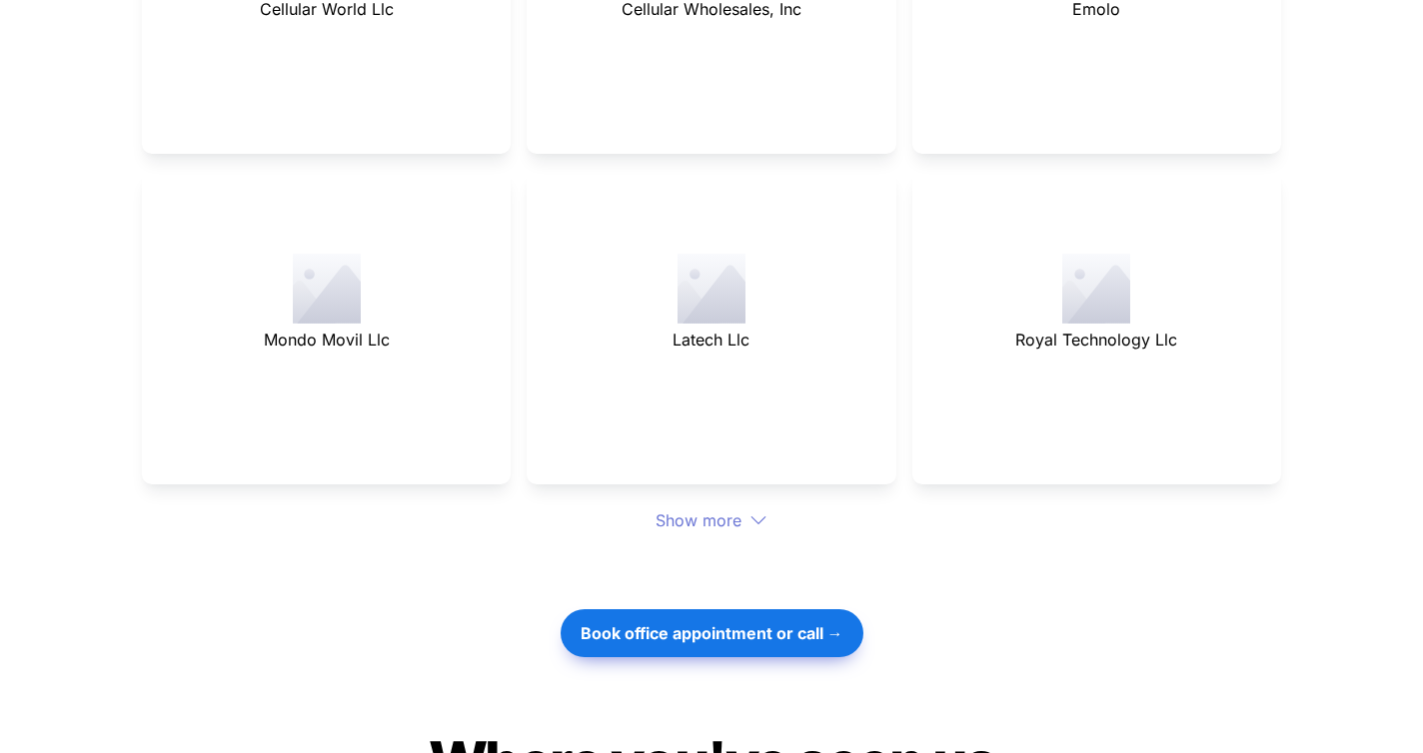
click at [758, 512] on icon at bounding box center [758, 521] width 18 height 18
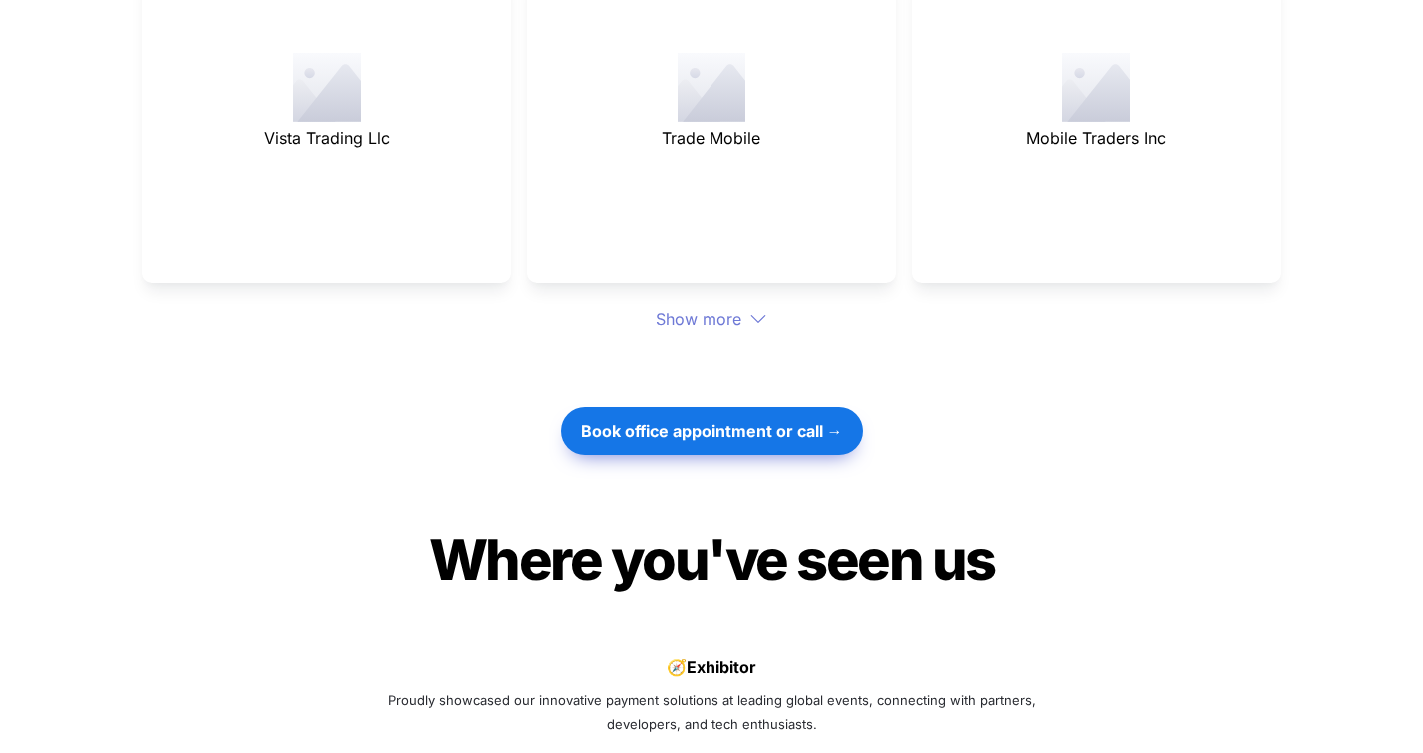
scroll to position [7761, 0]
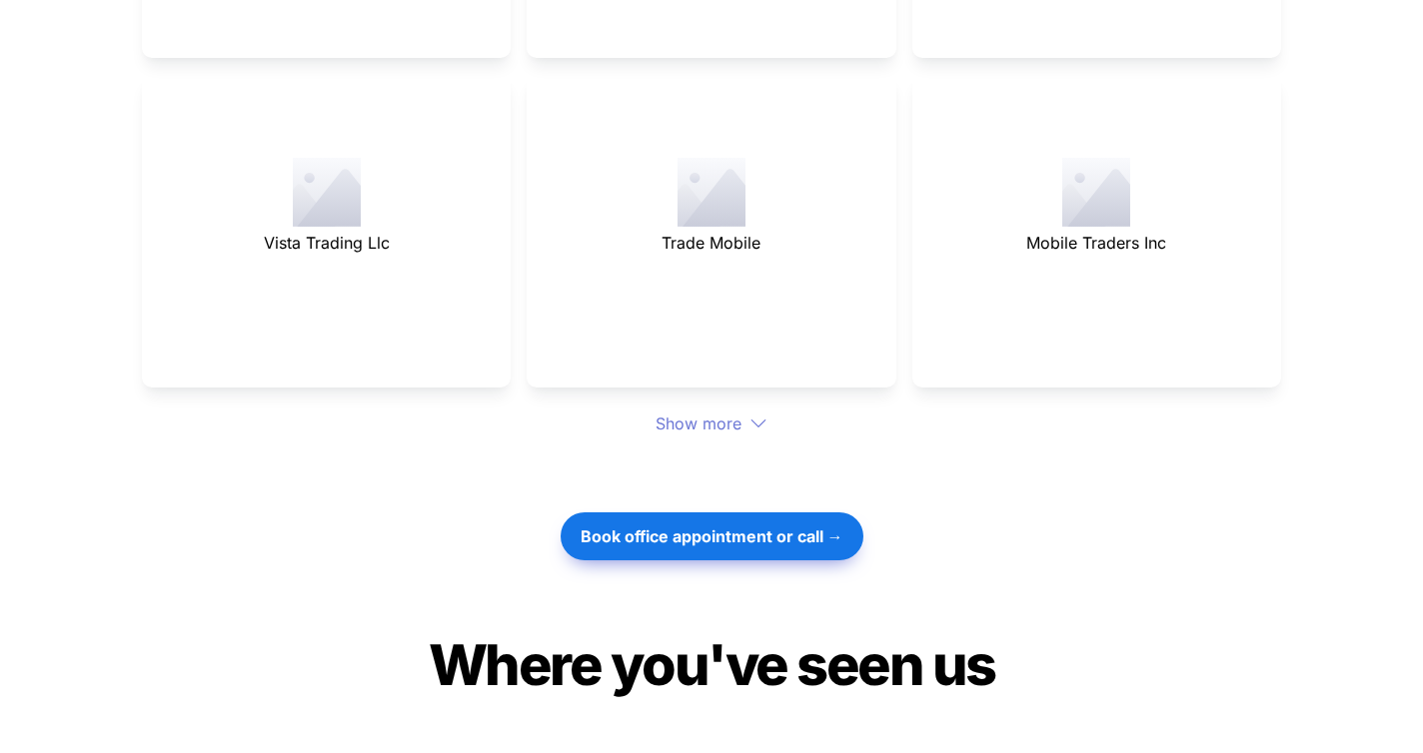
click at [756, 415] on icon at bounding box center [758, 424] width 18 height 18
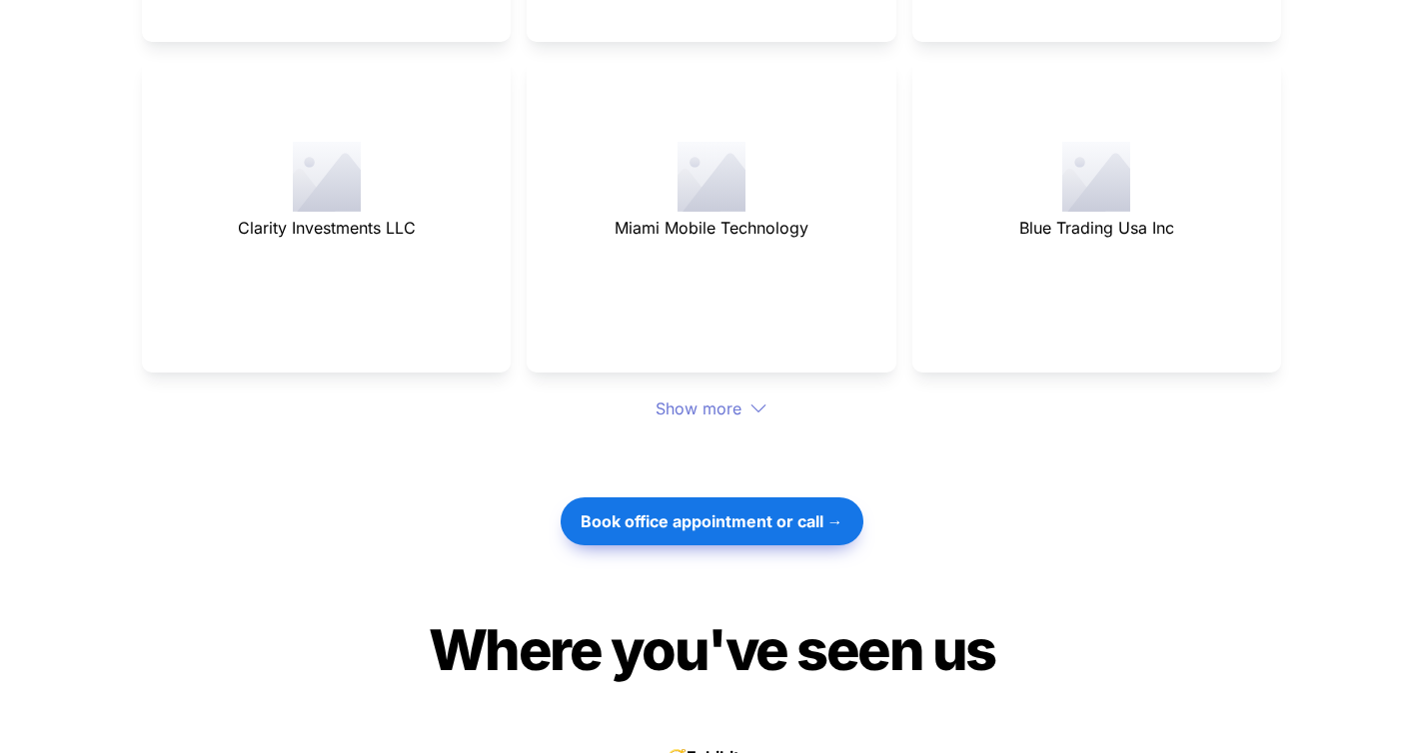
scroll to position [8112, 0]
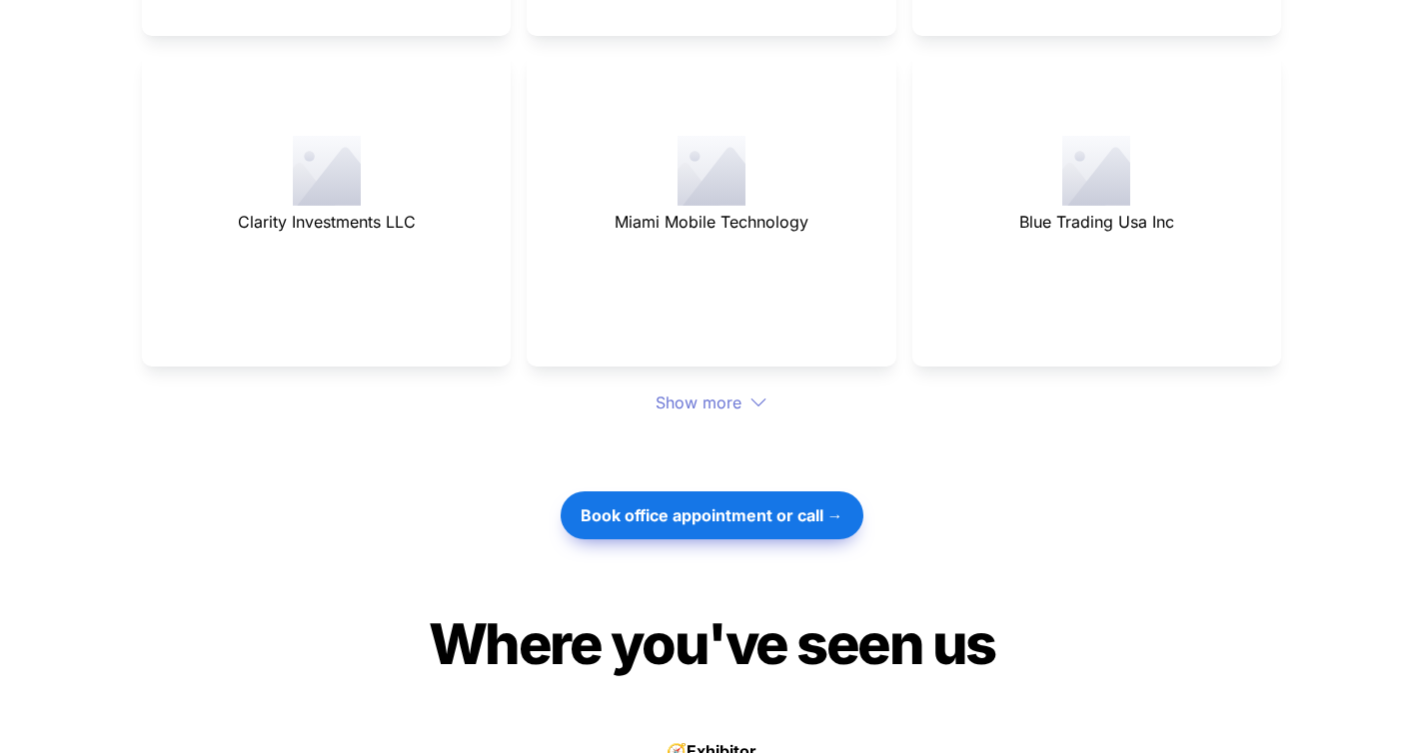
click at [726, 391] on div "Show more" at bounding box center [711, 403] width 1139 height 24
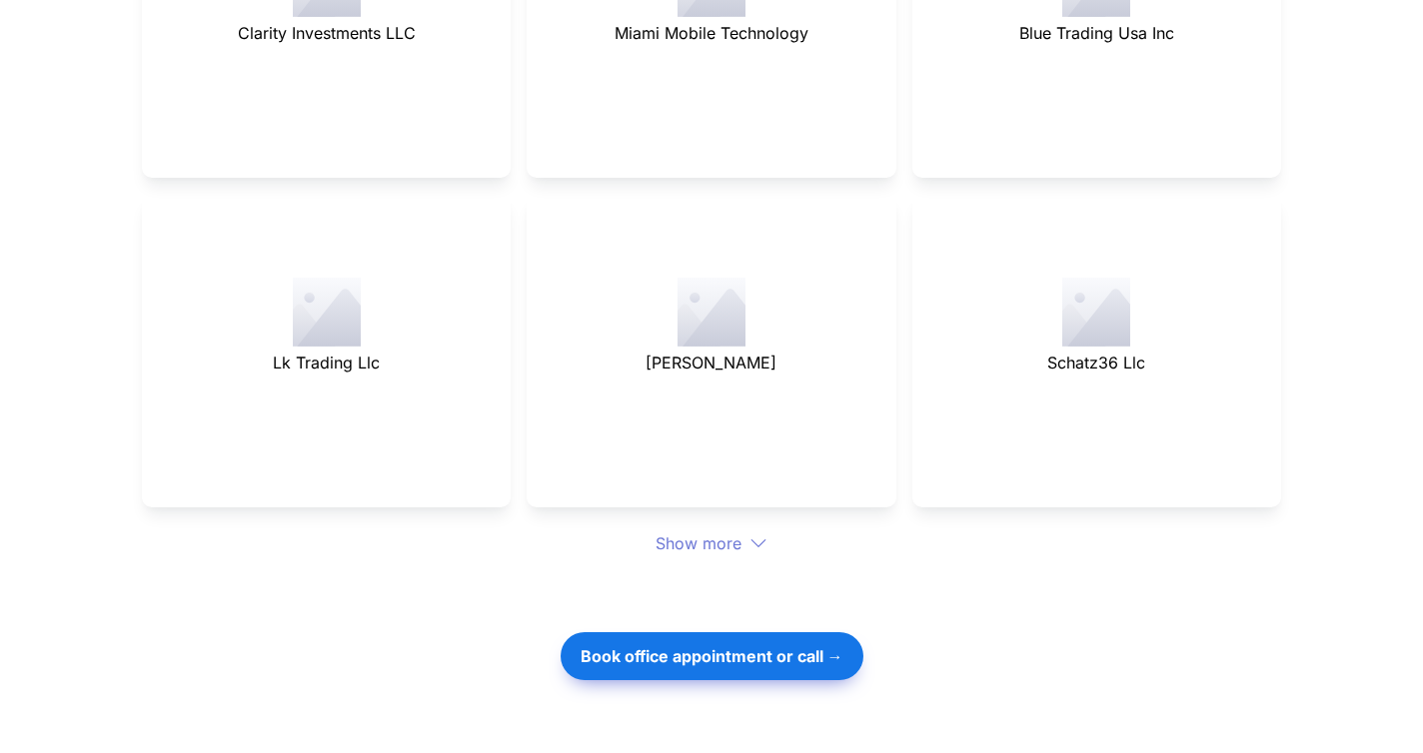
scroll to position [8371, 0]
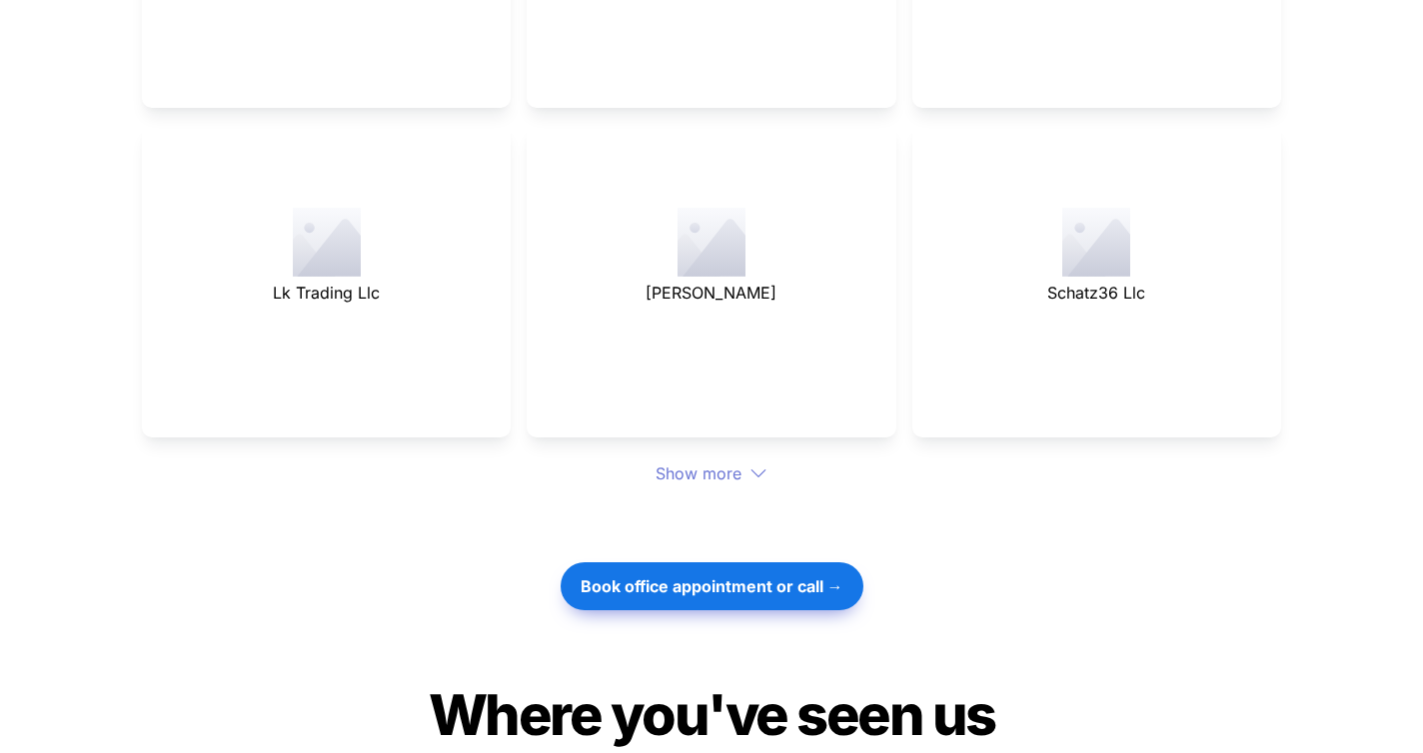
click at [727, 462] on div "Show more" at bounding box center [711, 474] width 1139 height 24
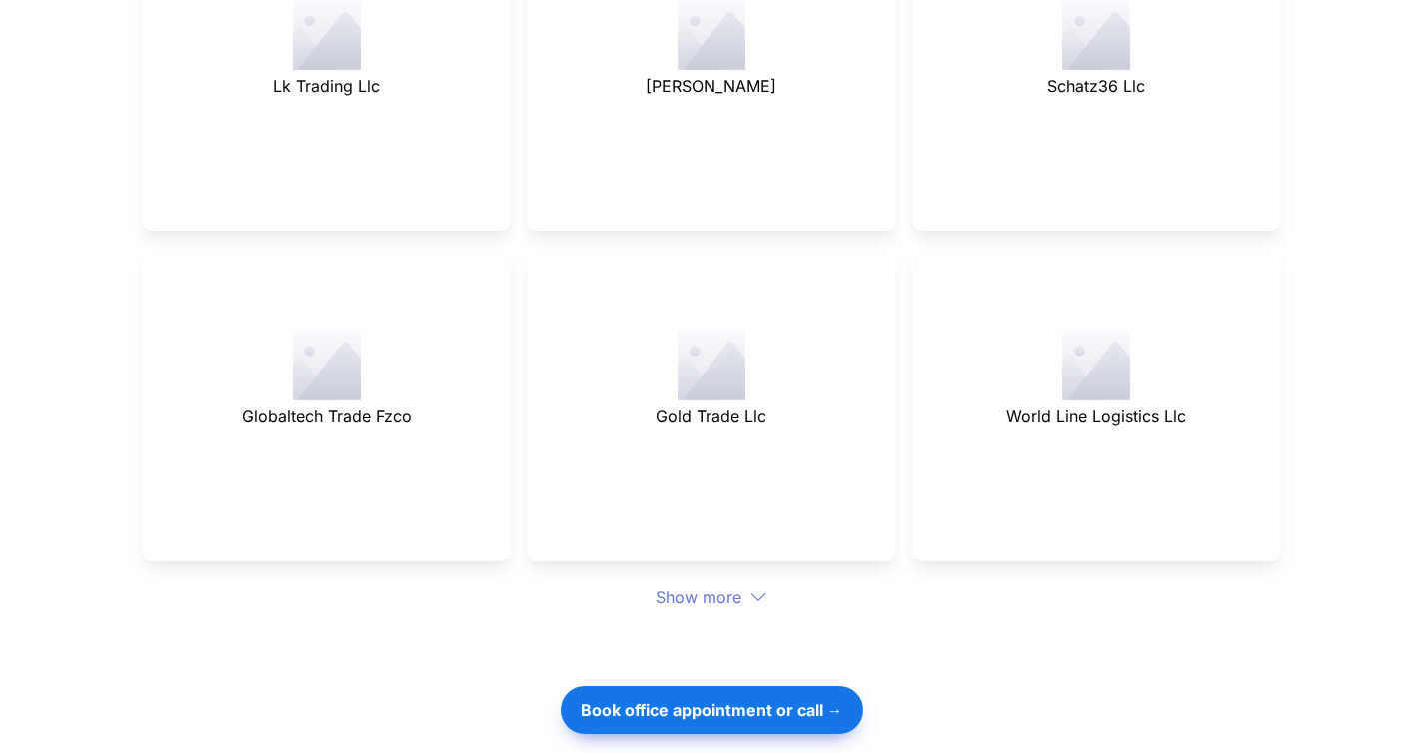
scroll to position [8575, 0]
